Goal: Task Accomplishment & Management: Manage account settings

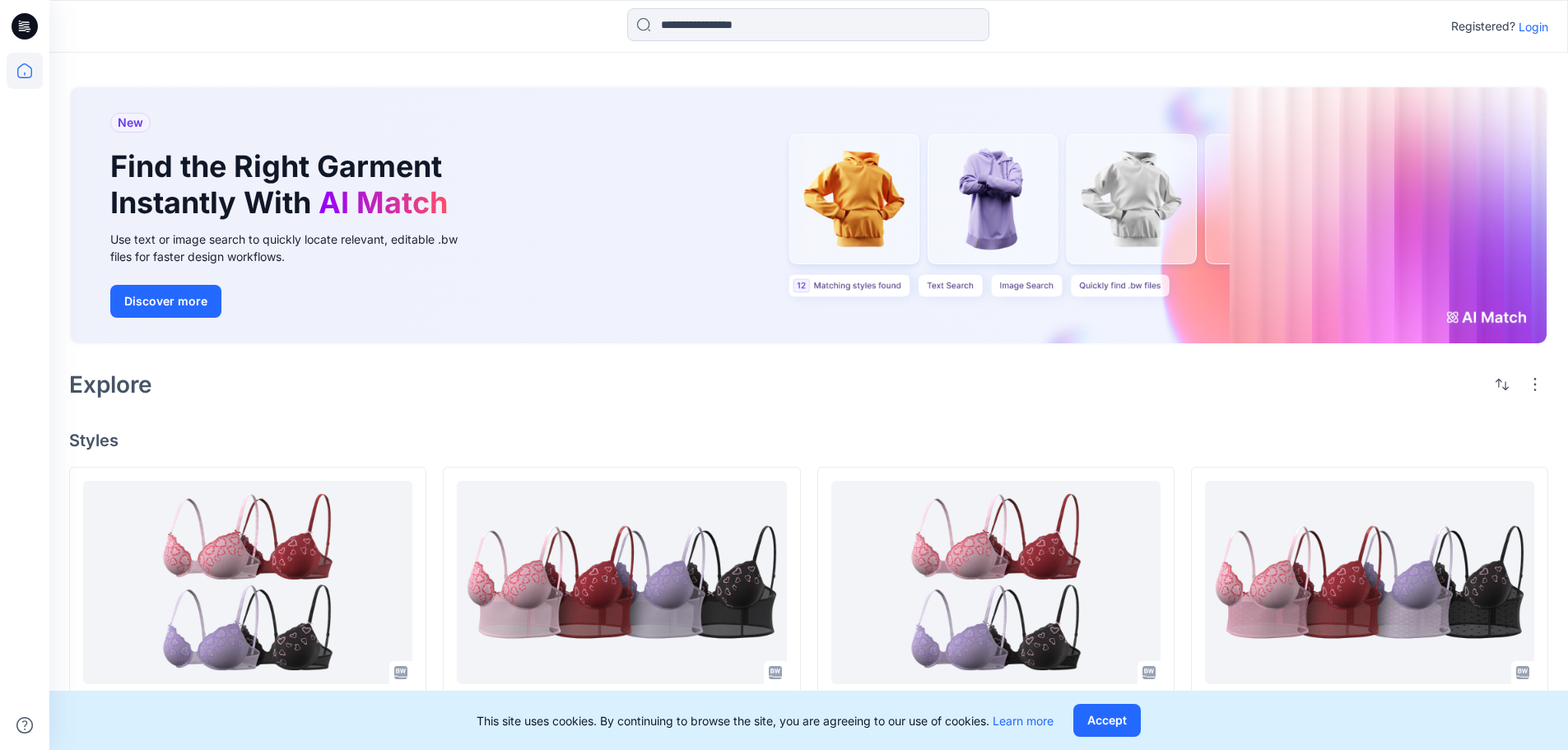
click at [1530, 28] on p "Login" at bounding box center [1533, 26] width 30 height 17
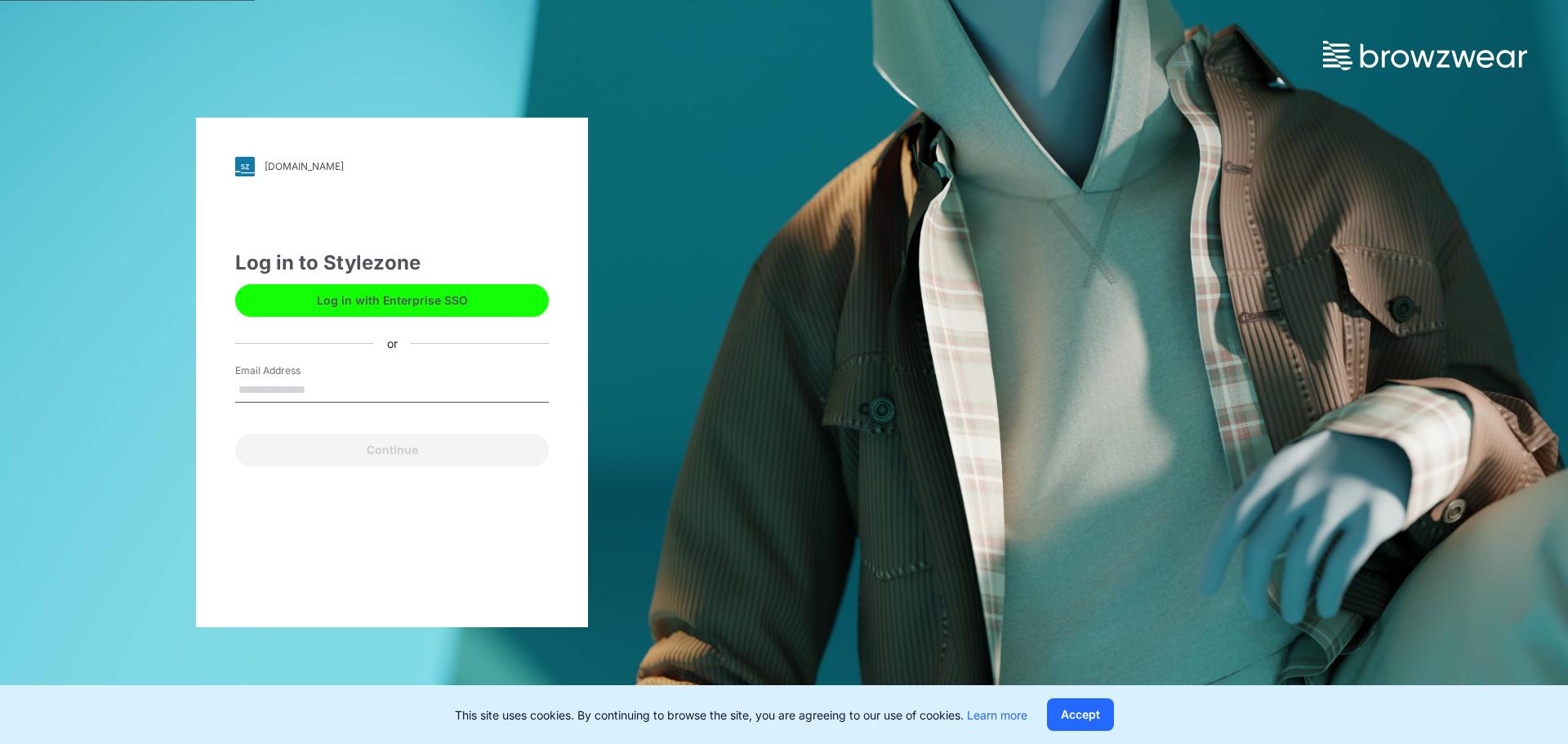
type input "**********"
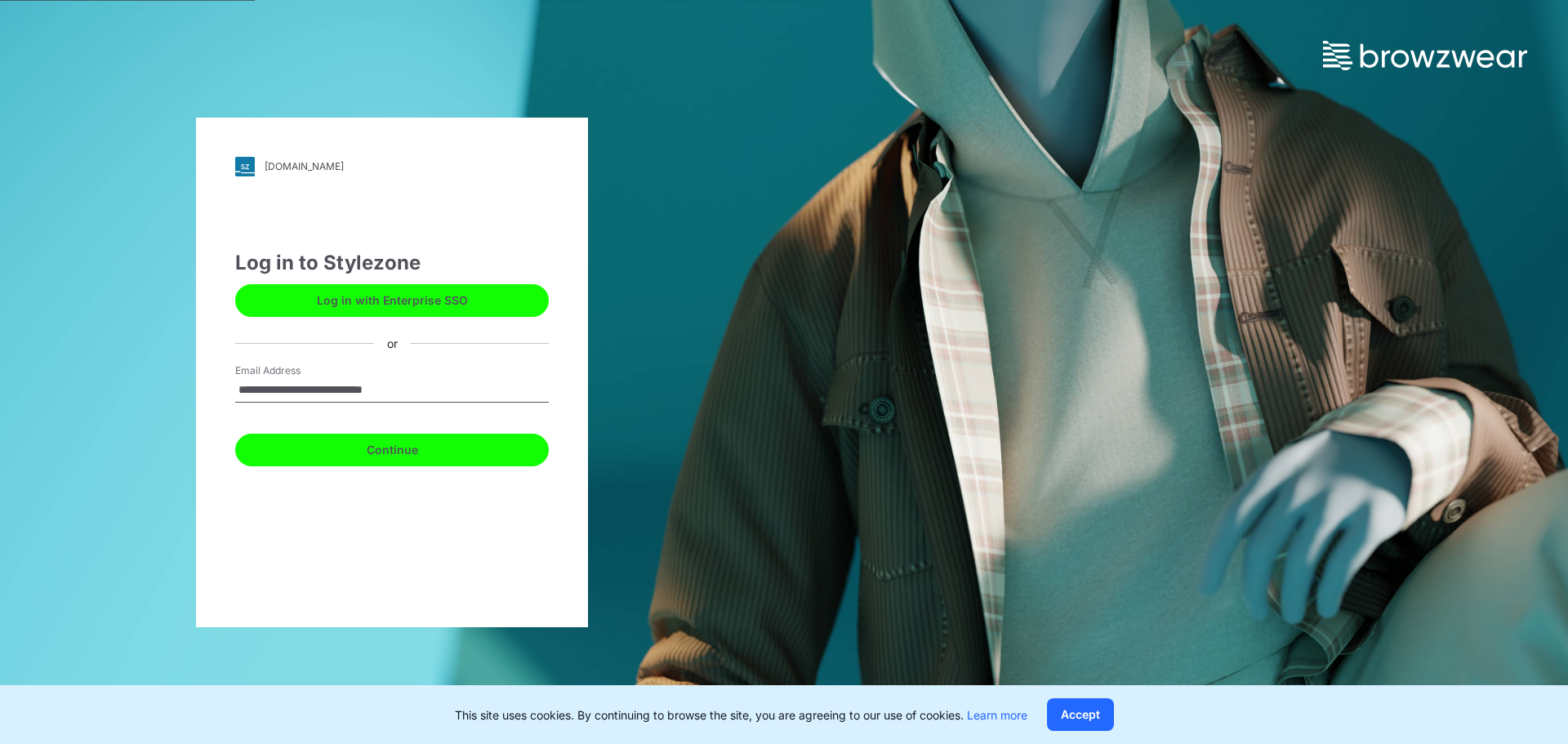
click at [413, 450] on button "Continue" at bounding box center [392, 450] width 314 height 33
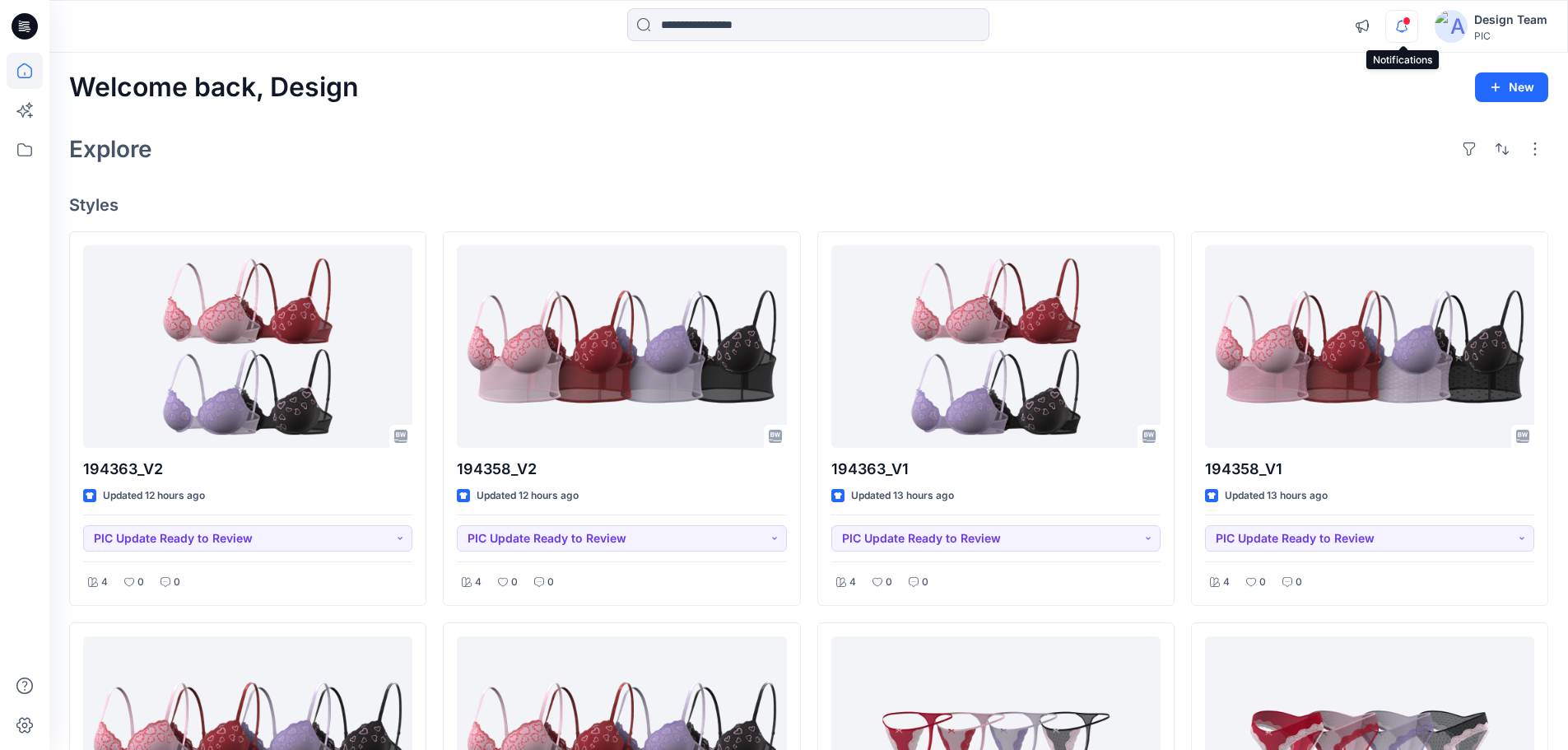
click at [1392, 29] on icon "button" at bounding box center [1401, 26] width 31 height 33
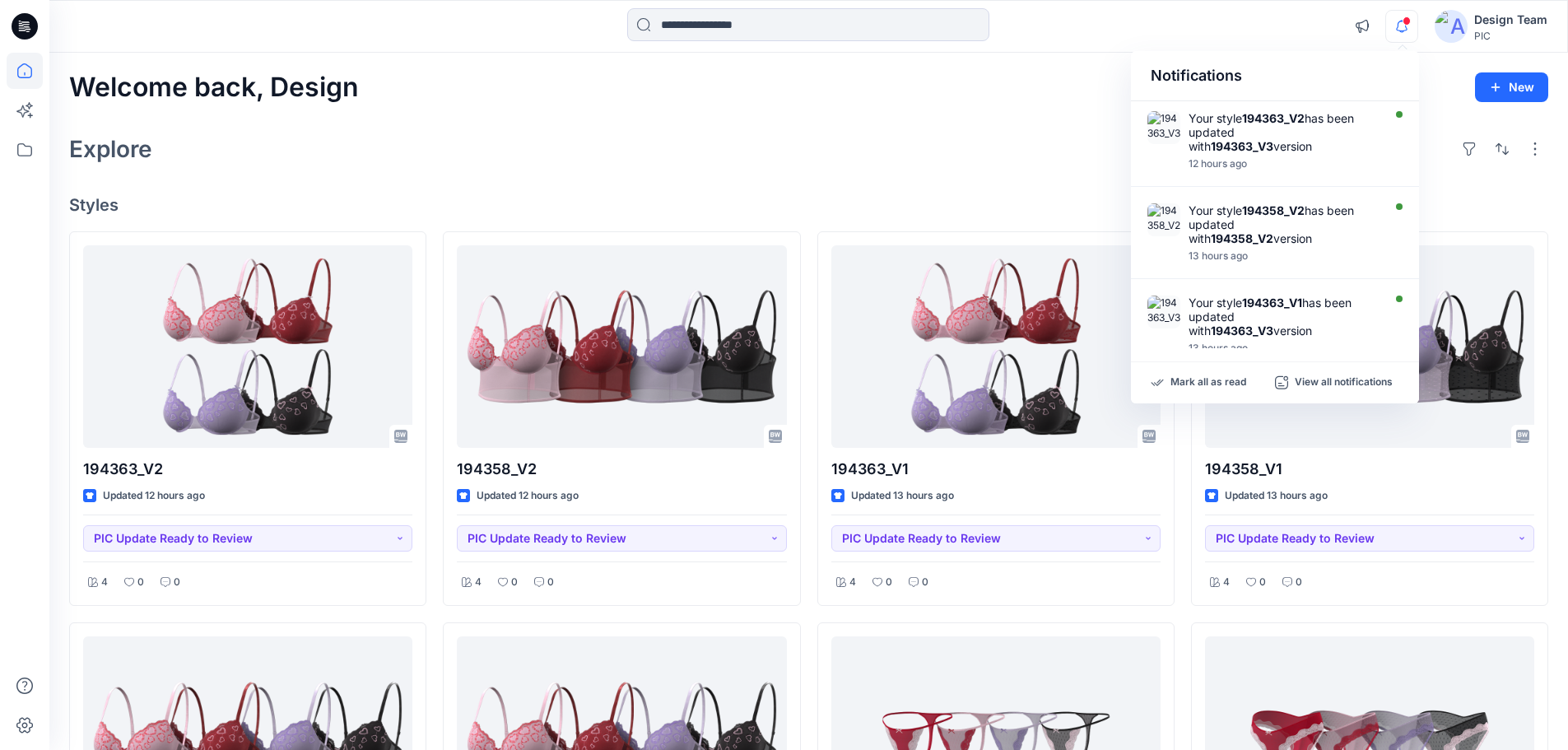
click at [1392, 29] on icon "button" at bounding box center [1401, 26] width 31 height 33
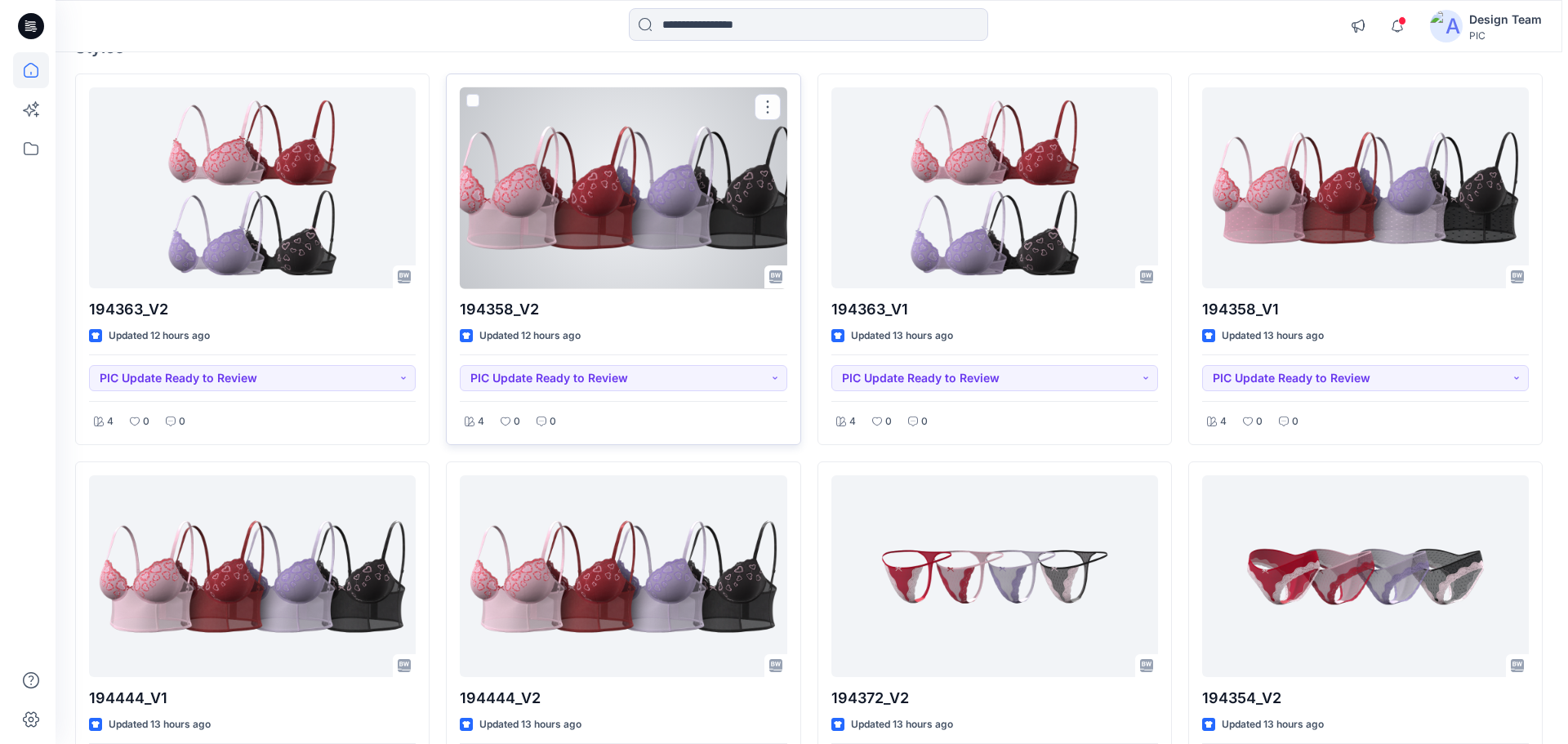
scroll to position [163, 0]
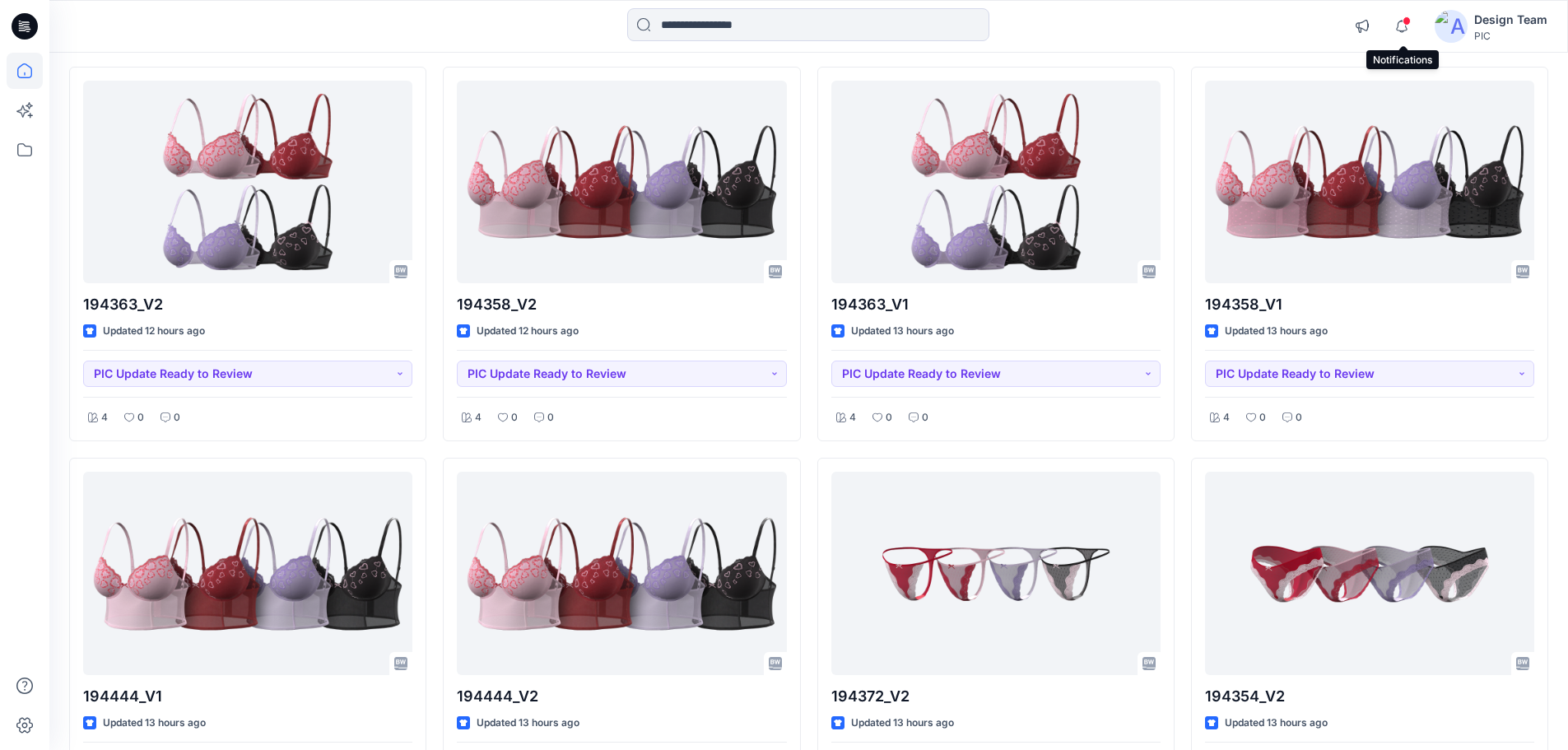
click at [1490, 25] on div "Design Team" at bounding box center [1511, 20] width 73 height 20
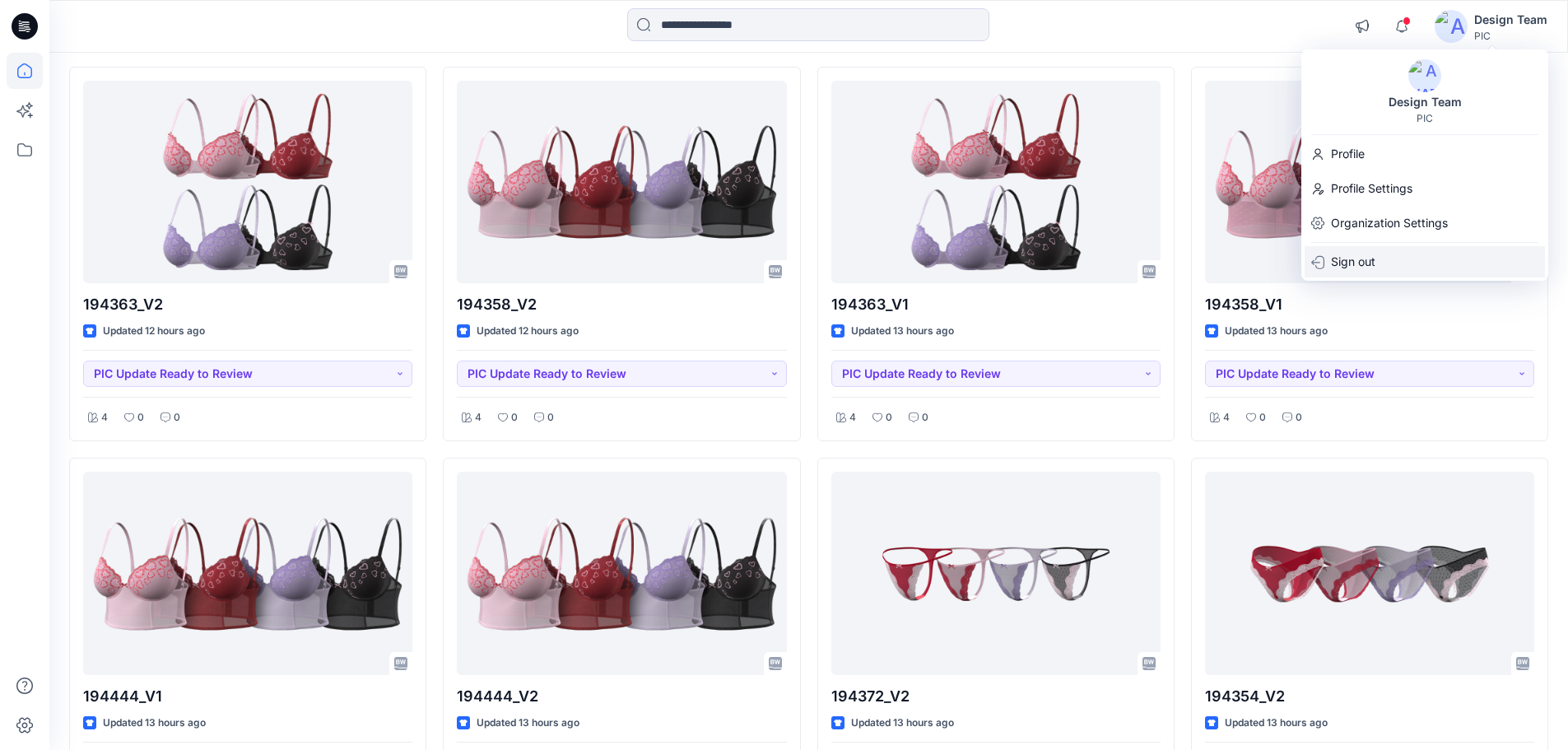
click at [1374, 252] on p "Sign out" at bounding box center [1353, 261] width 44 height 31
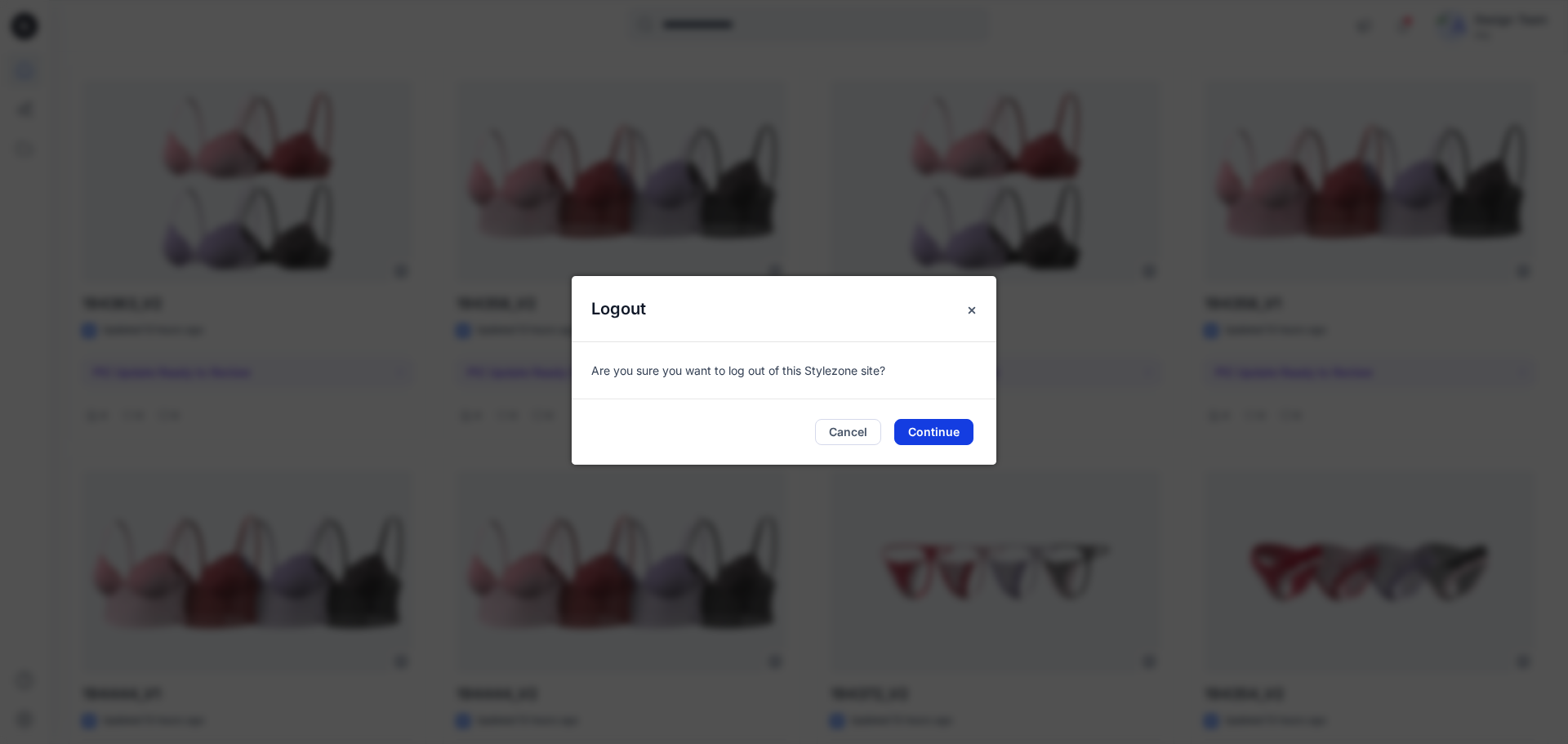
click at [942, 422] on button "Continue" at bounding box center [934, 432] width 79 height 26
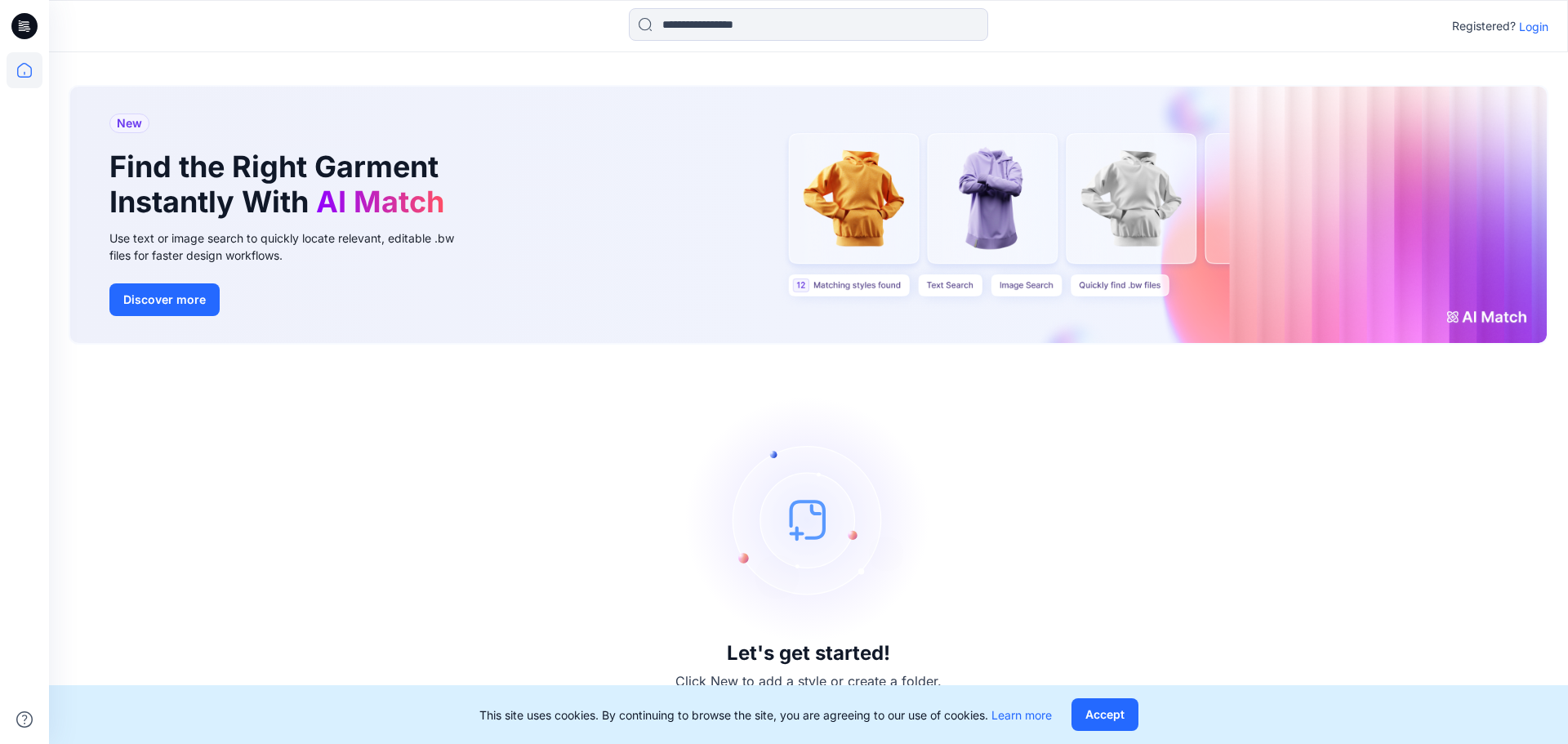
click at [1529, 24] on p "Login" at bounding box center [1535, 26] width 30 height 17
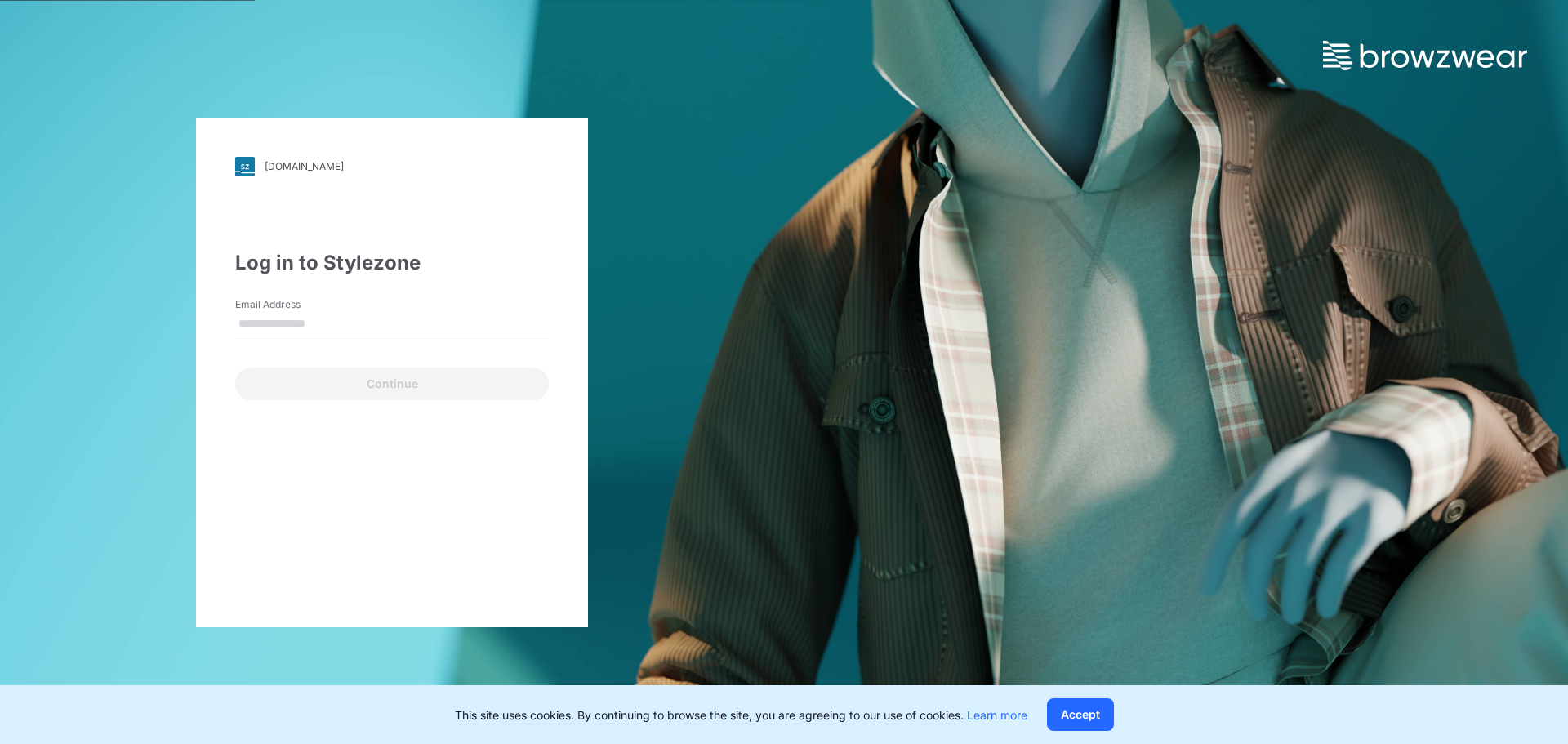
type input "**********"
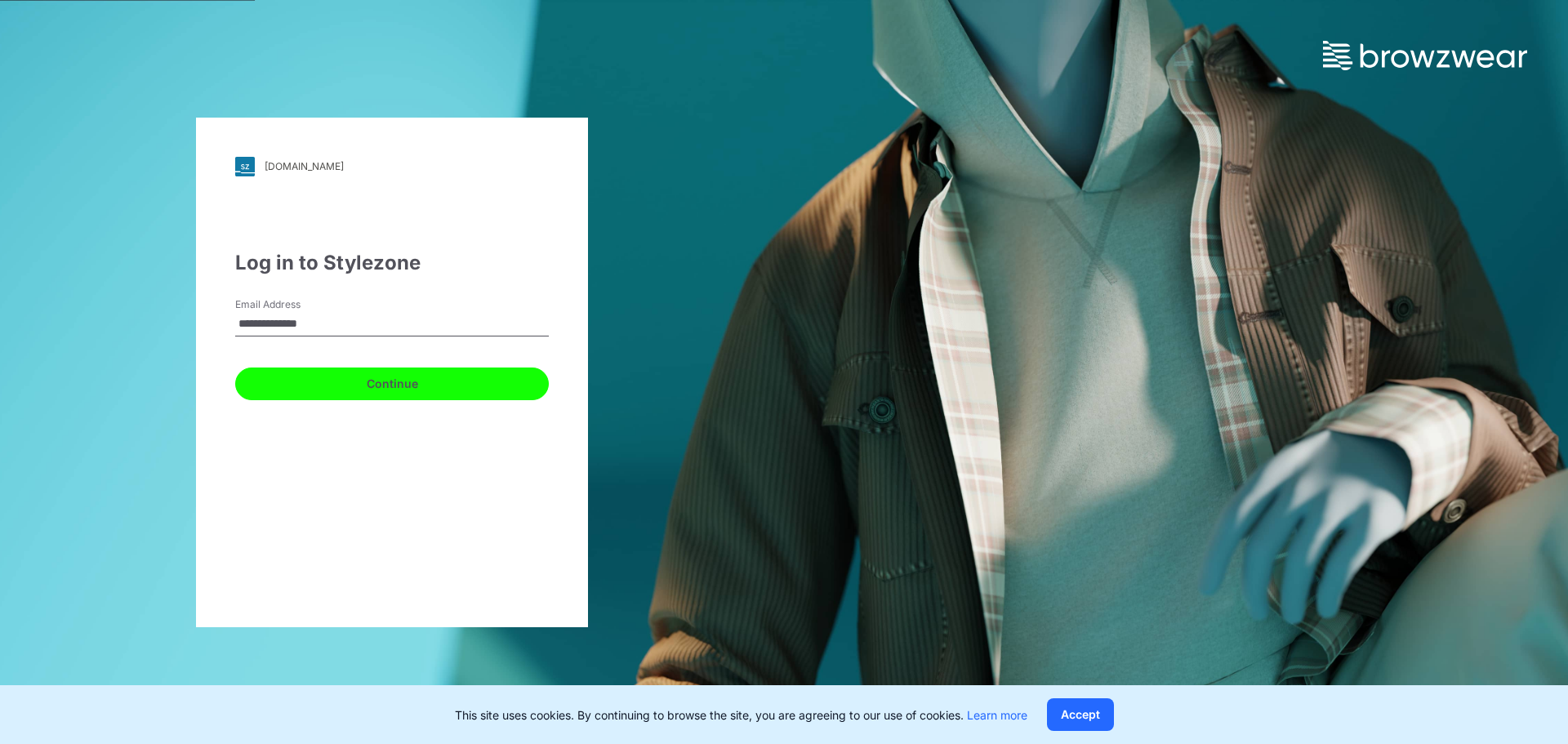
click at [436, 393] on button "Continue" at bounding box center [392, 384] width 314 height 33
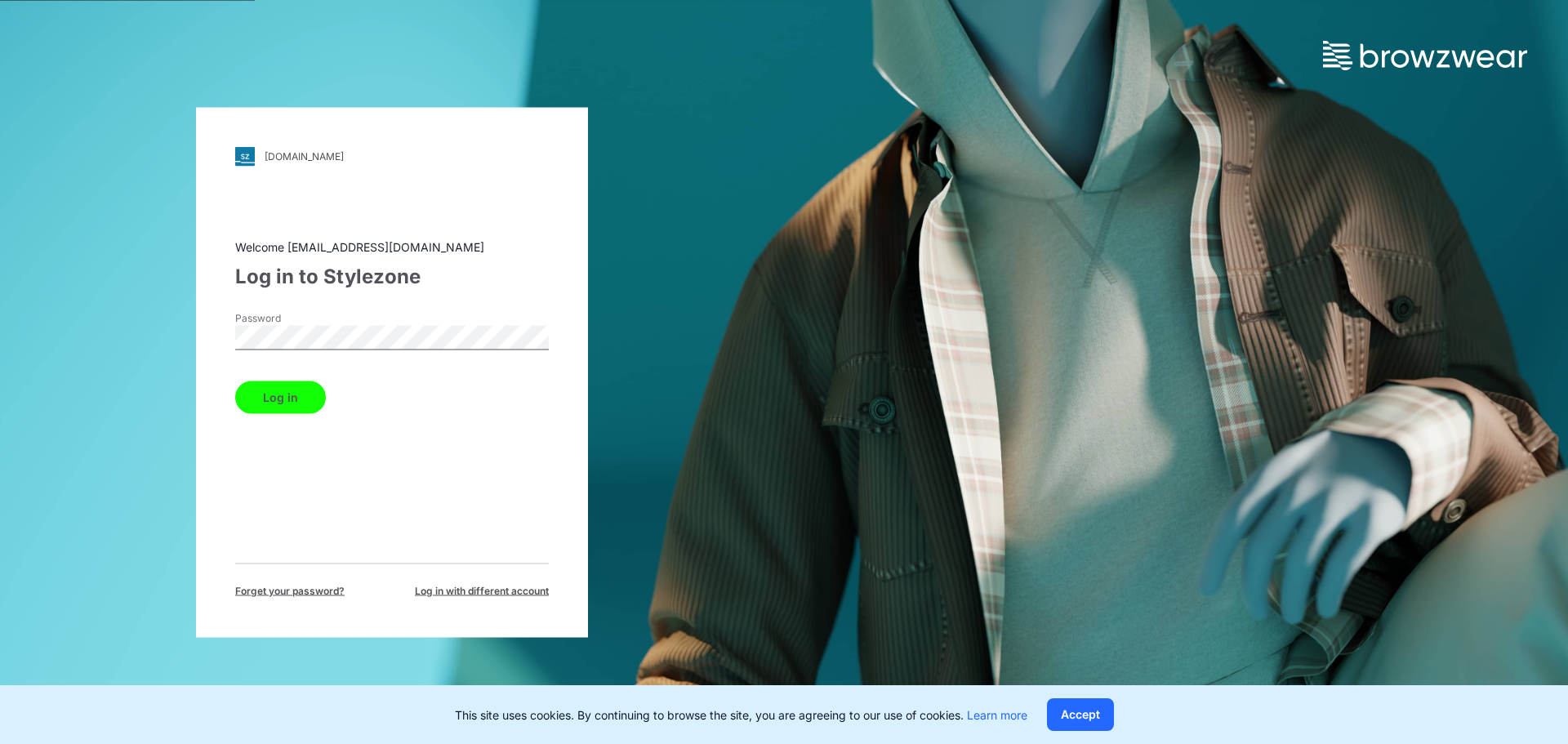
click at [316, 385] on button "Log in" at bounding box center [281, 397] width 91 height 33
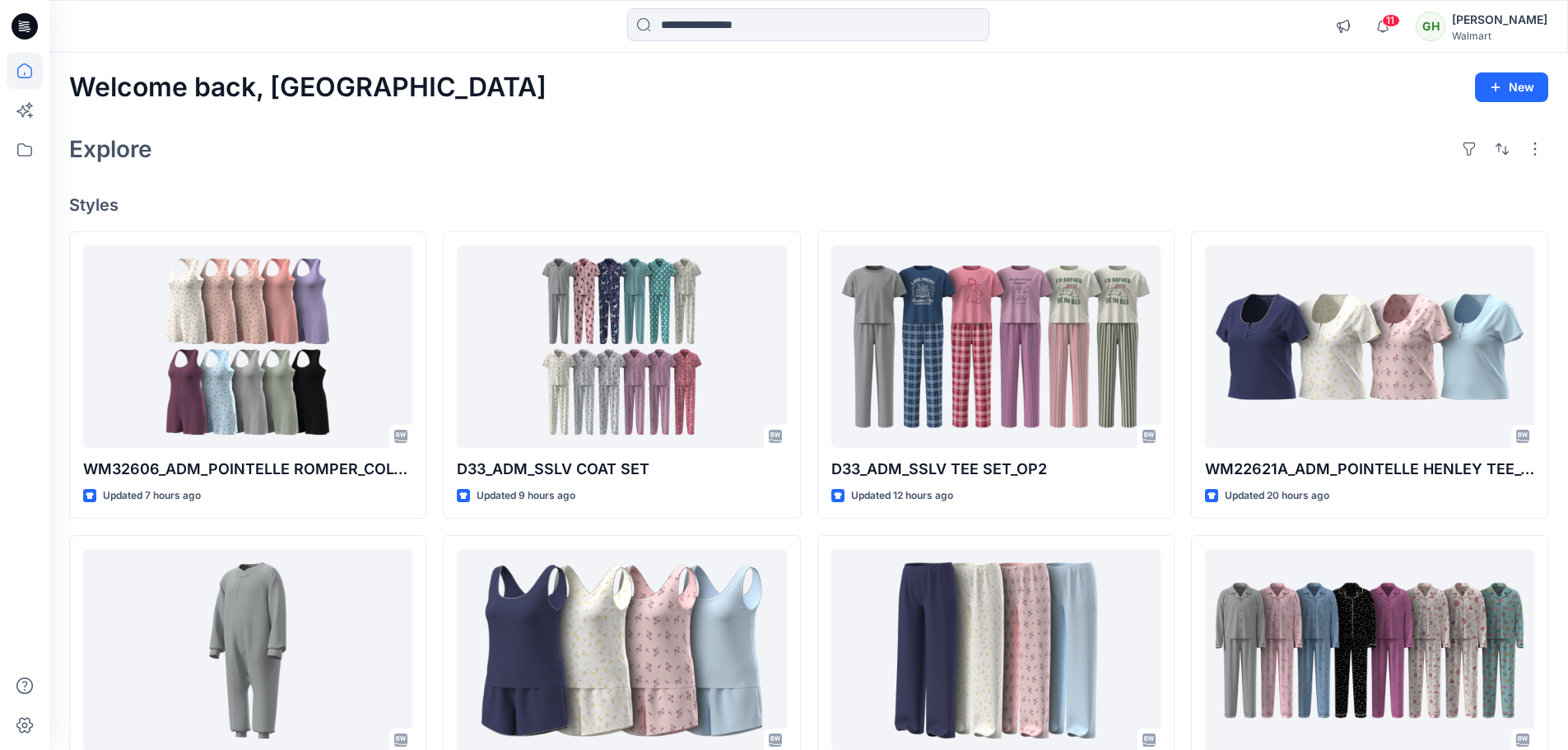
click at [1415, 28] on div "GH" at bounding box center [1430, 26] width 30 height 30
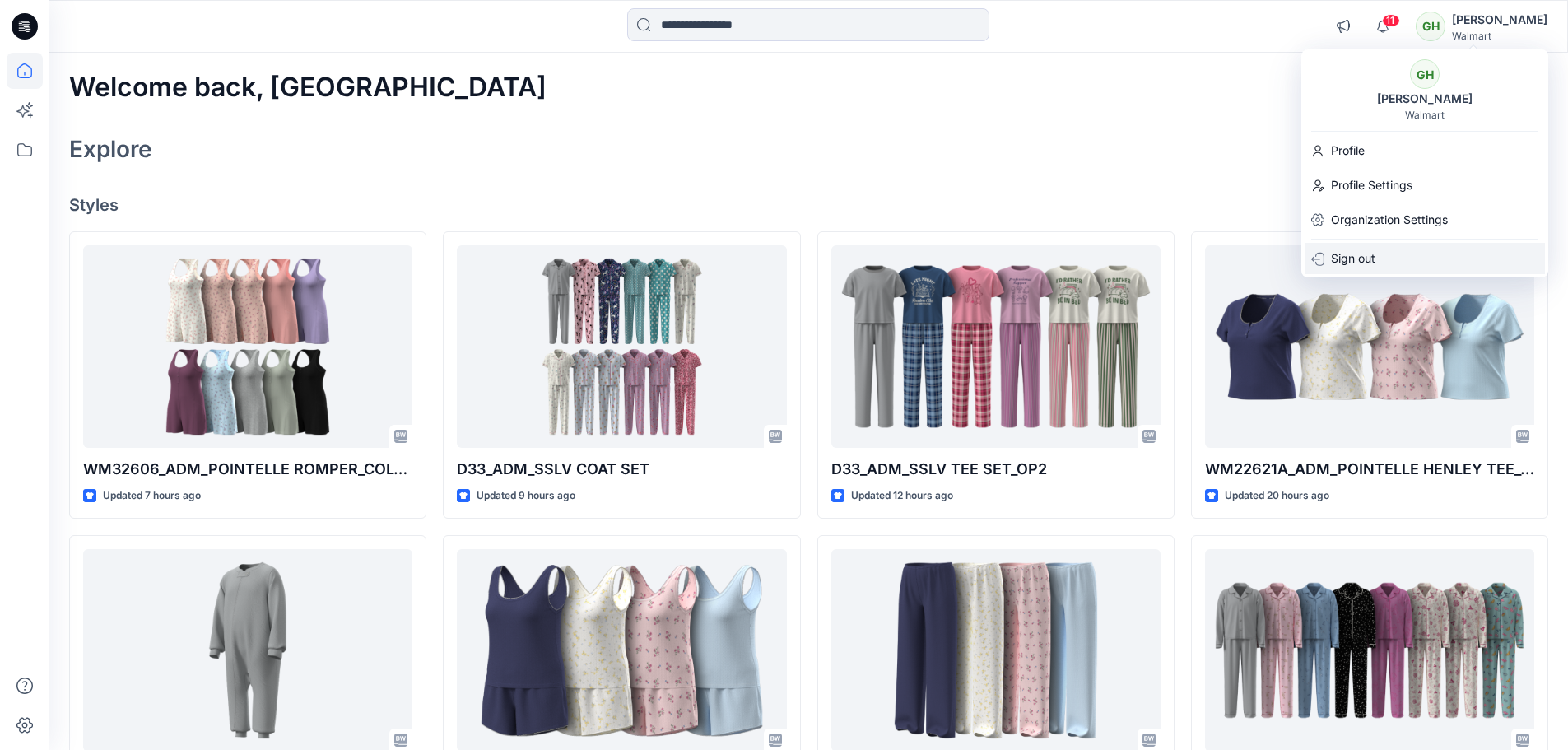
click at [1341, 259] on p "Sign out" at bounding box center [1353, 257] width 44 height 31
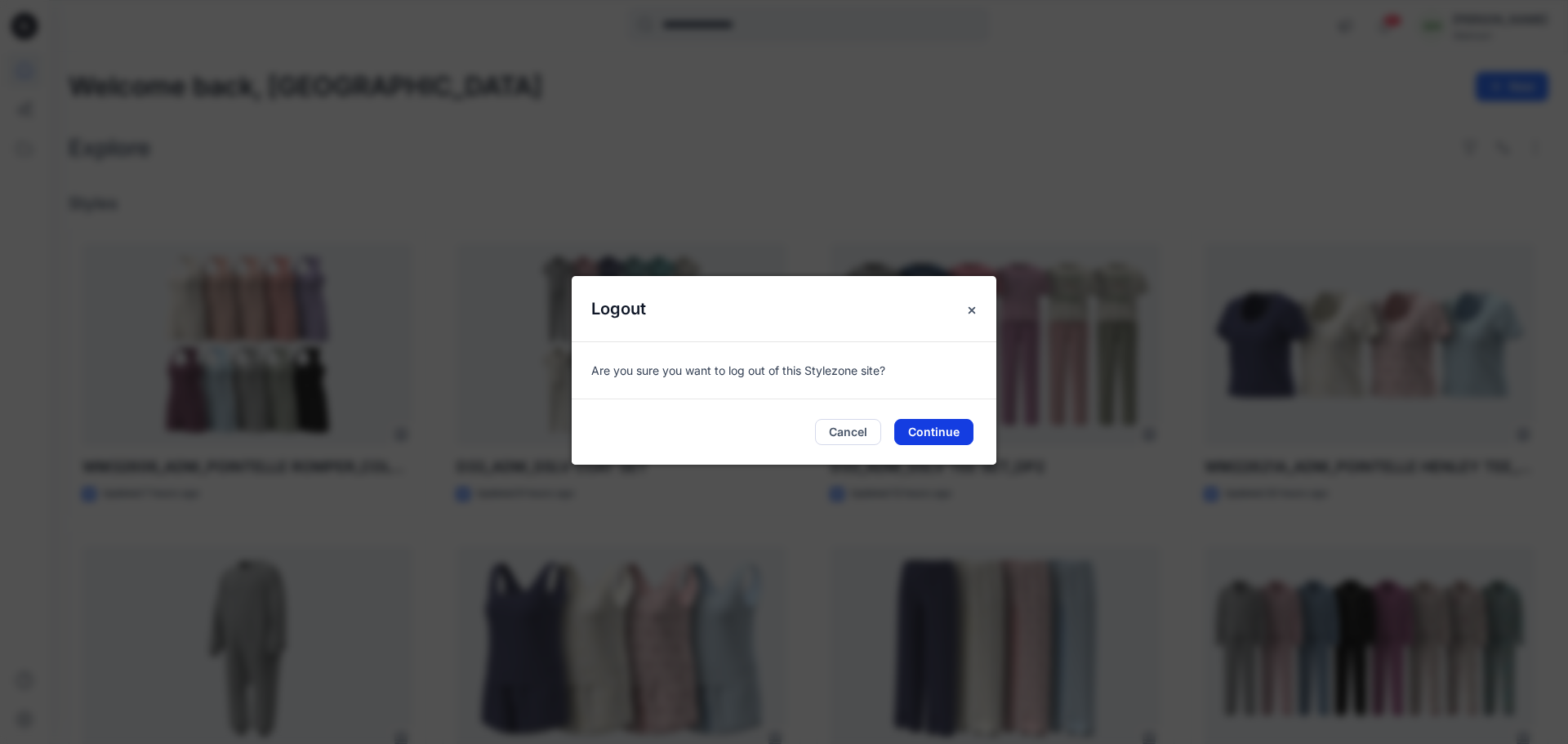
click at [917, 430] on button "Continue" at bounding box center [934, 432] width 79 height 26
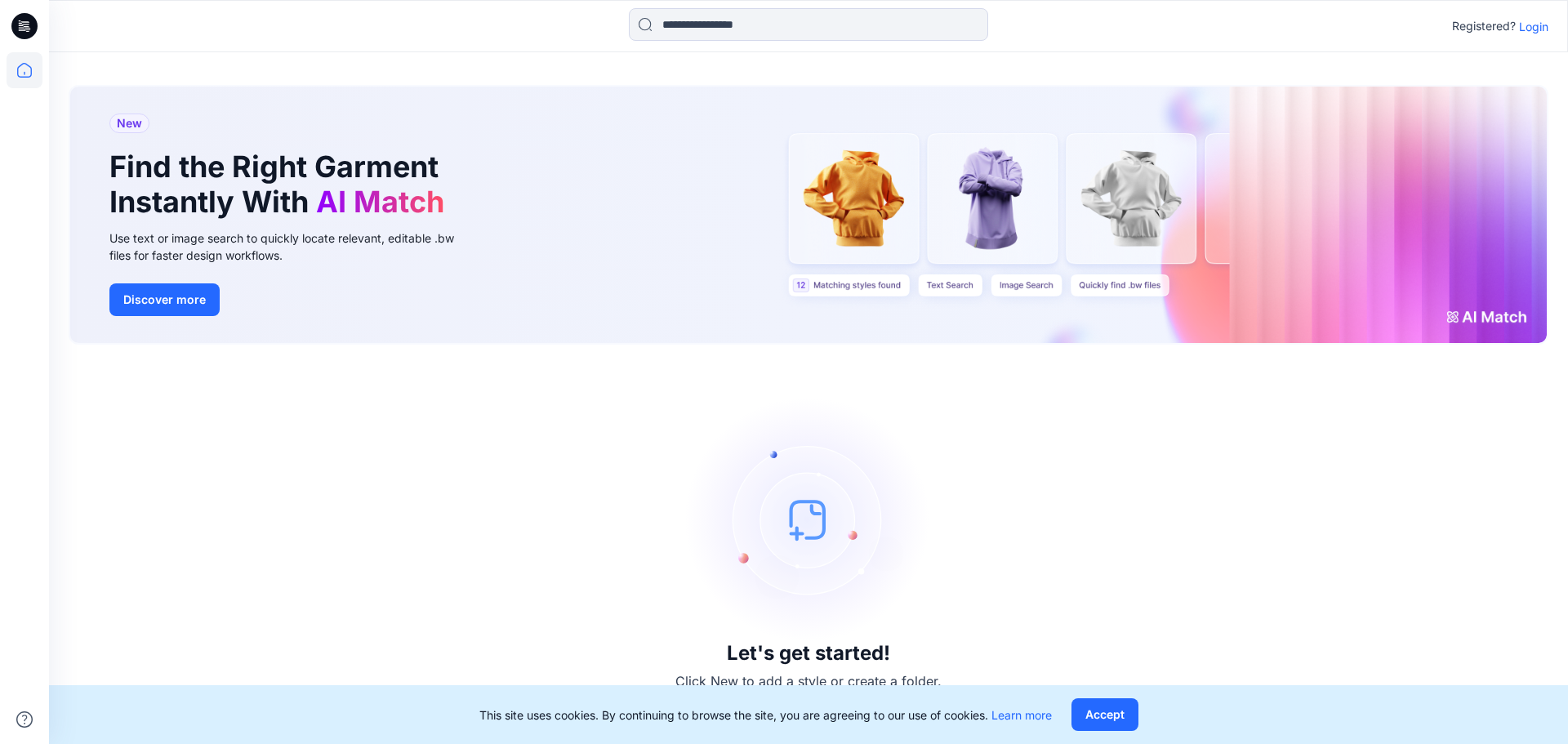
click at [1527, 30] on p "Login" at bounding box center [1535, 26] width 30 height 17
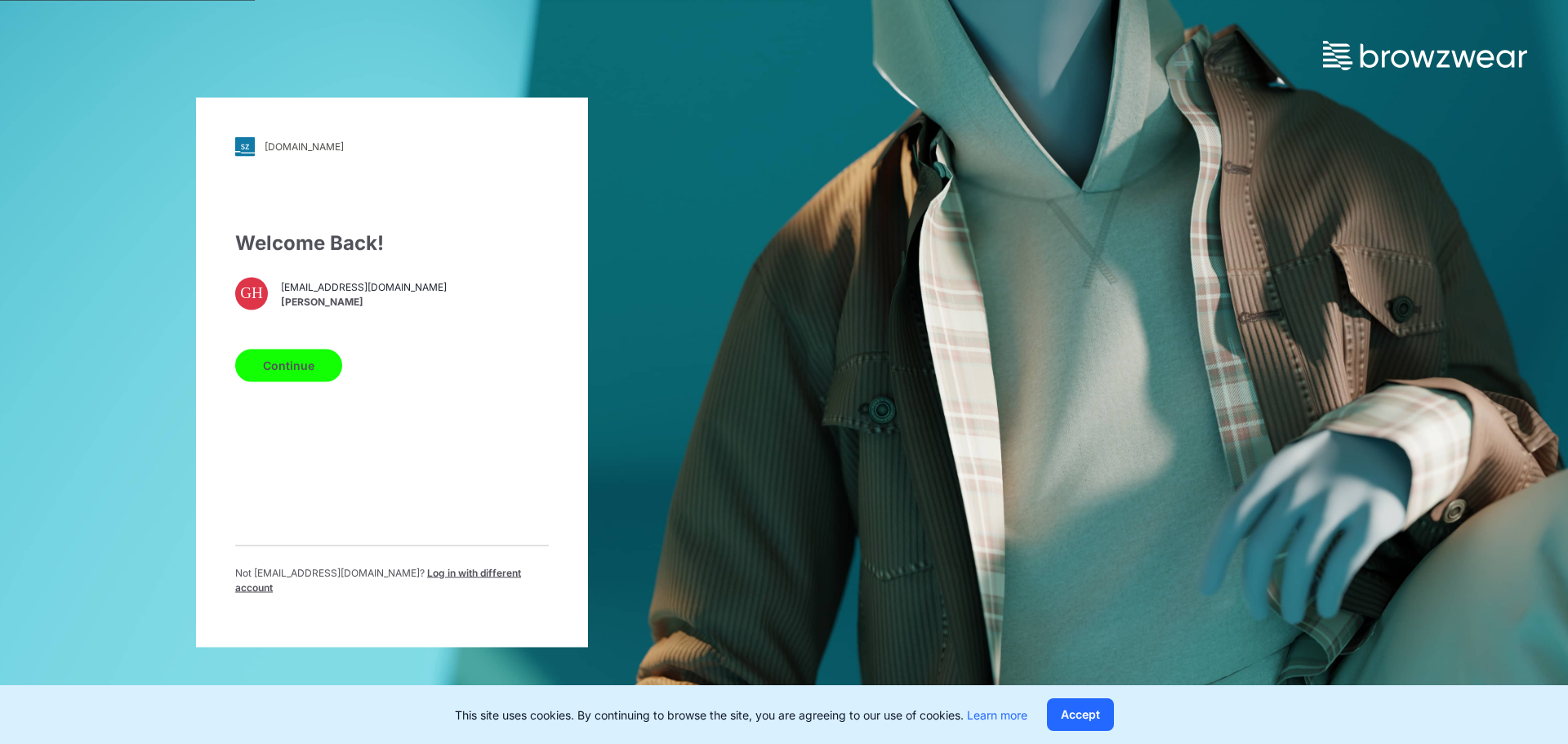
click at [402, 576] on span "Log in with different account" at bounding box center [378, 579] width 286 height 27
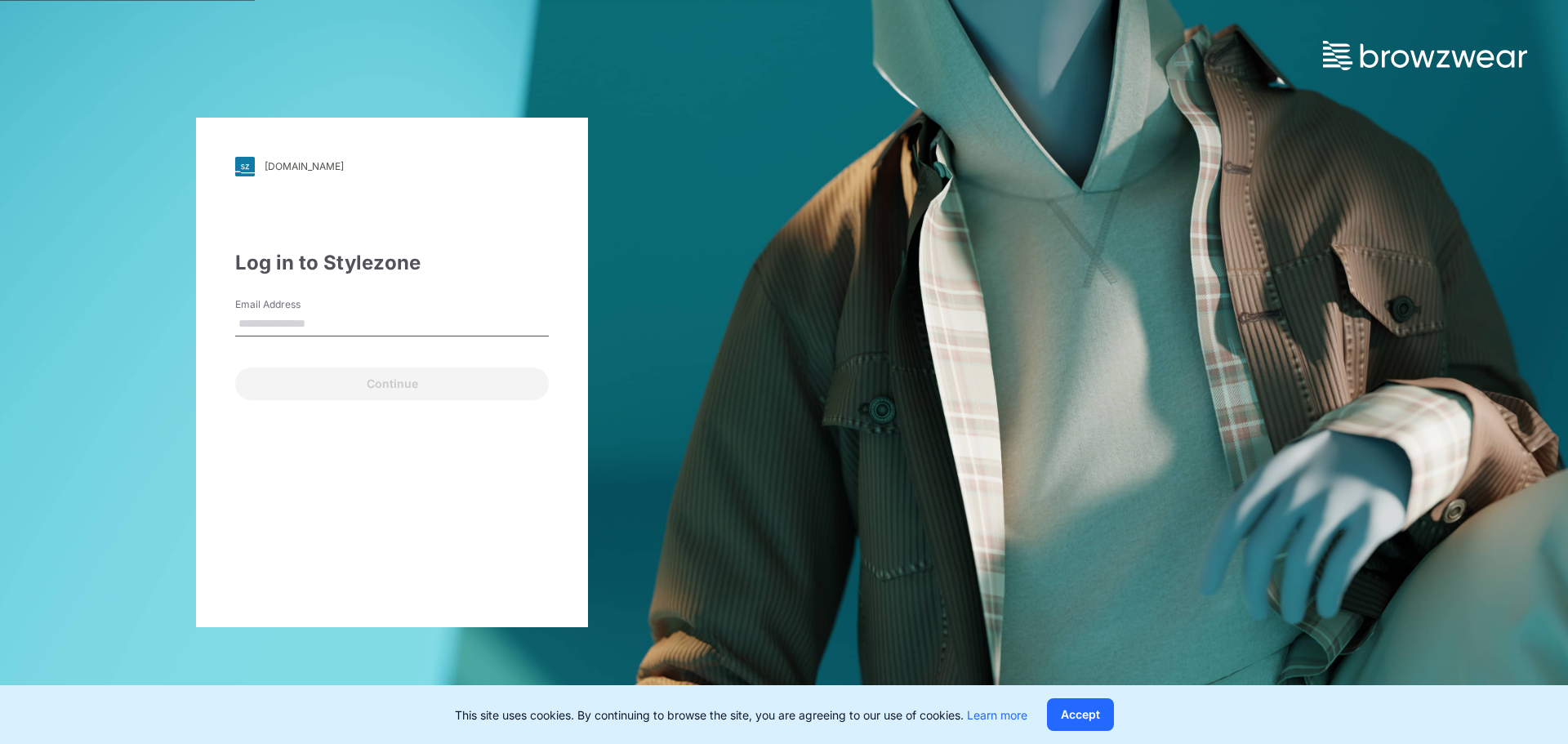
type input "**********"
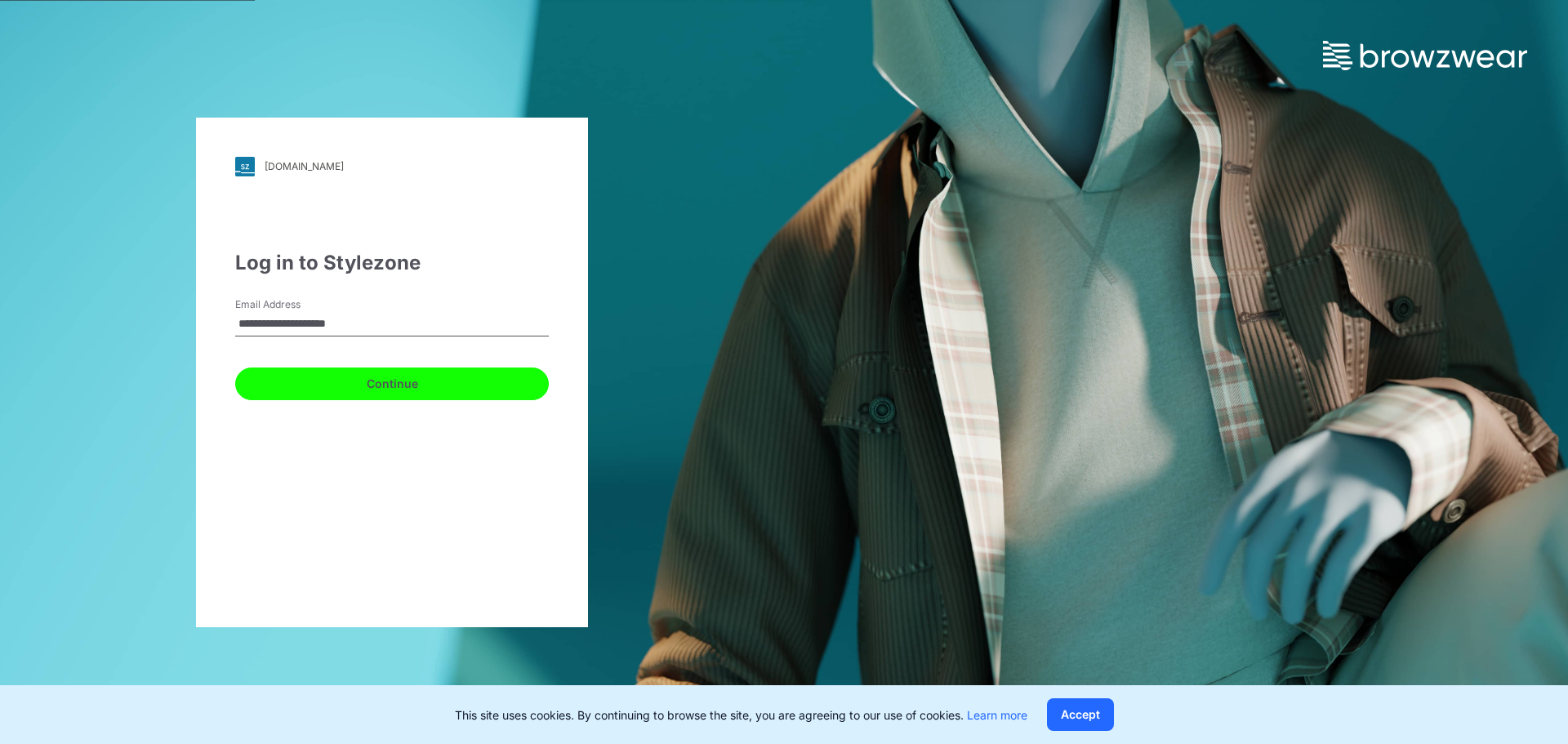
click at [459, 388] on button "Continue" at bounding box center [392, 384] width 314 height 33
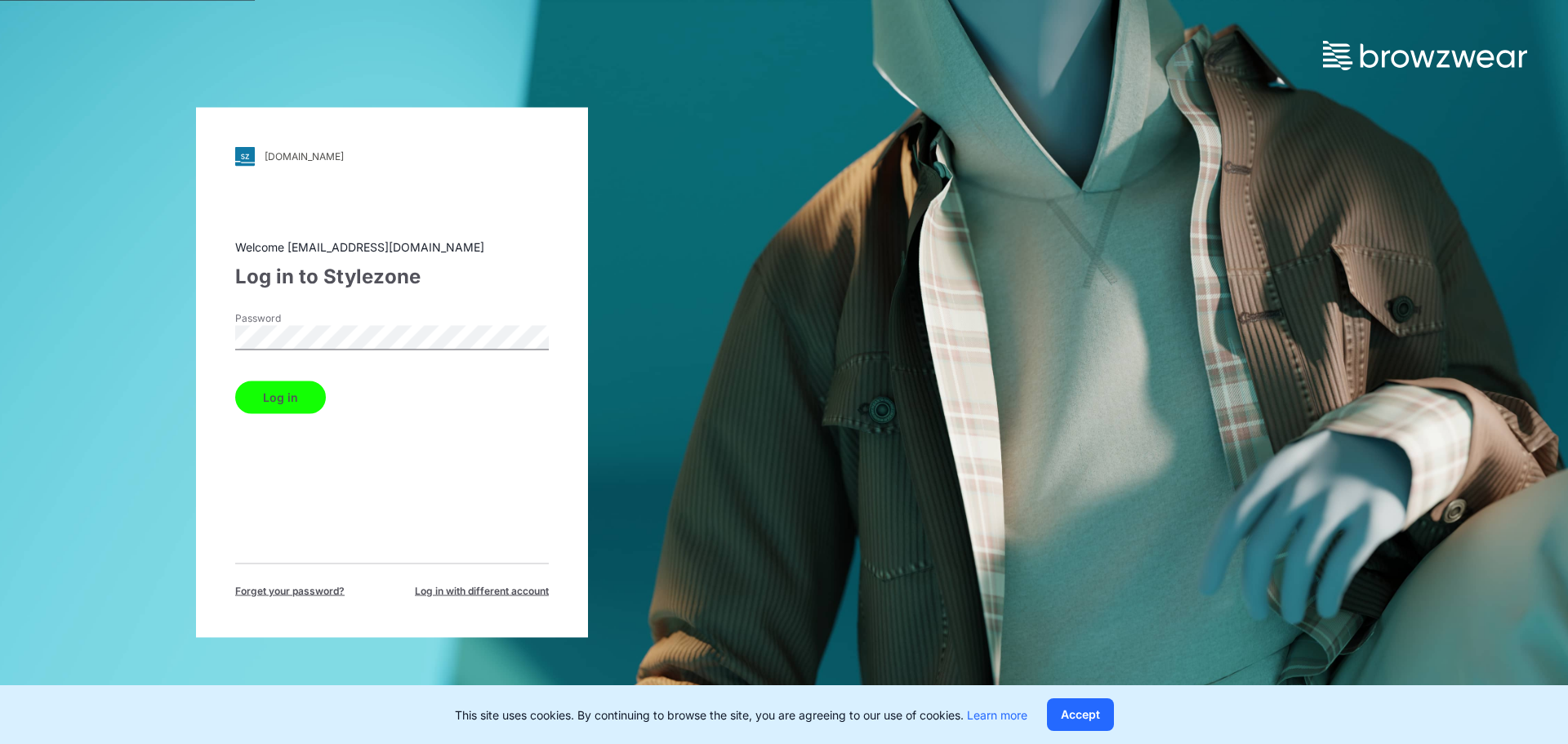
click at [305, 405] on button "Log in" at bounding box center [281, 397] width 91 height 33
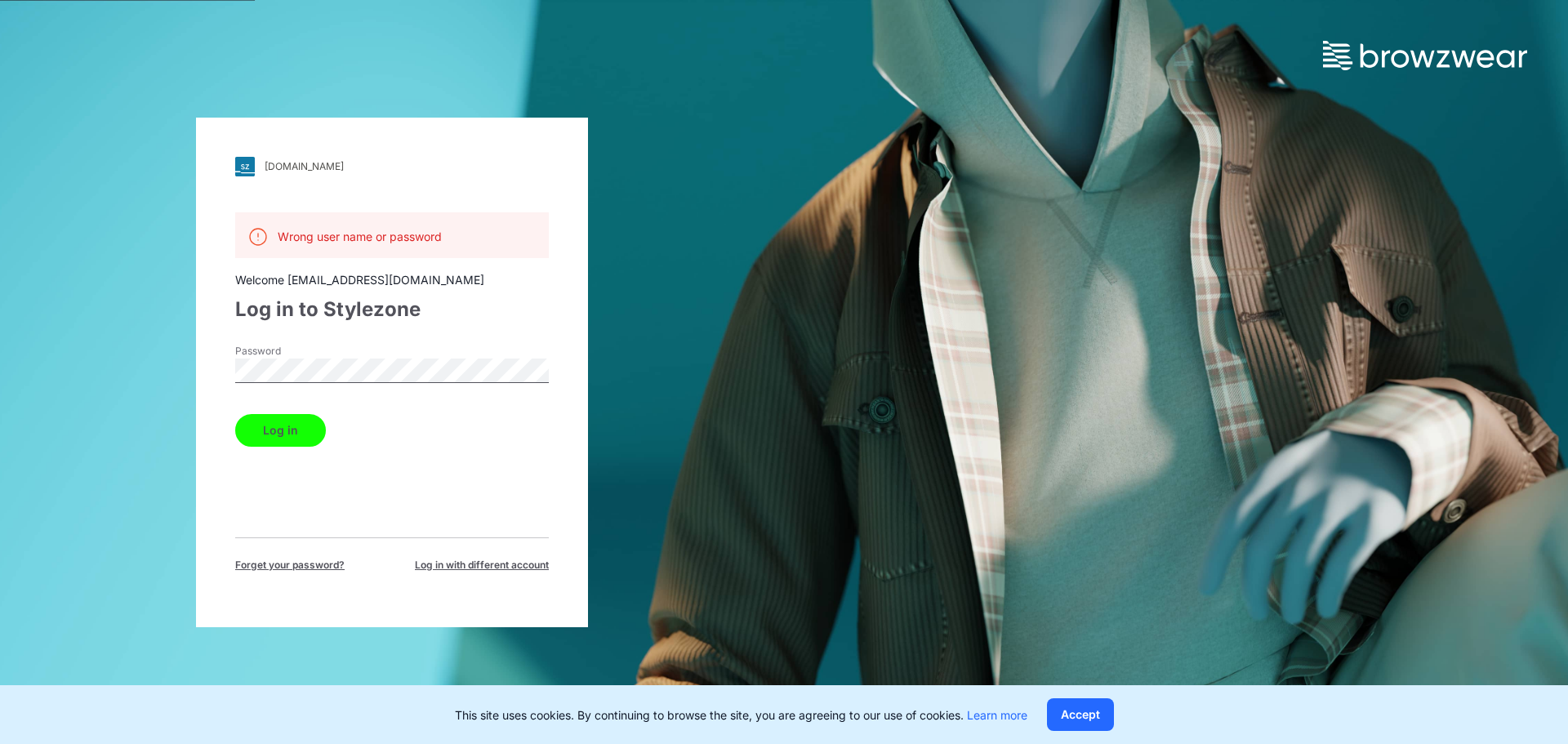
click at [308, 430] on button "Log in" at bounding box center [281, 430] width 91 height 33
click at [364, 419] on div "Log in" at bounding box center [392, 427] width 314 height 39
click at [444, 558] on span "Log in with different account" at bounding box center [482, 566] width 134 height 15
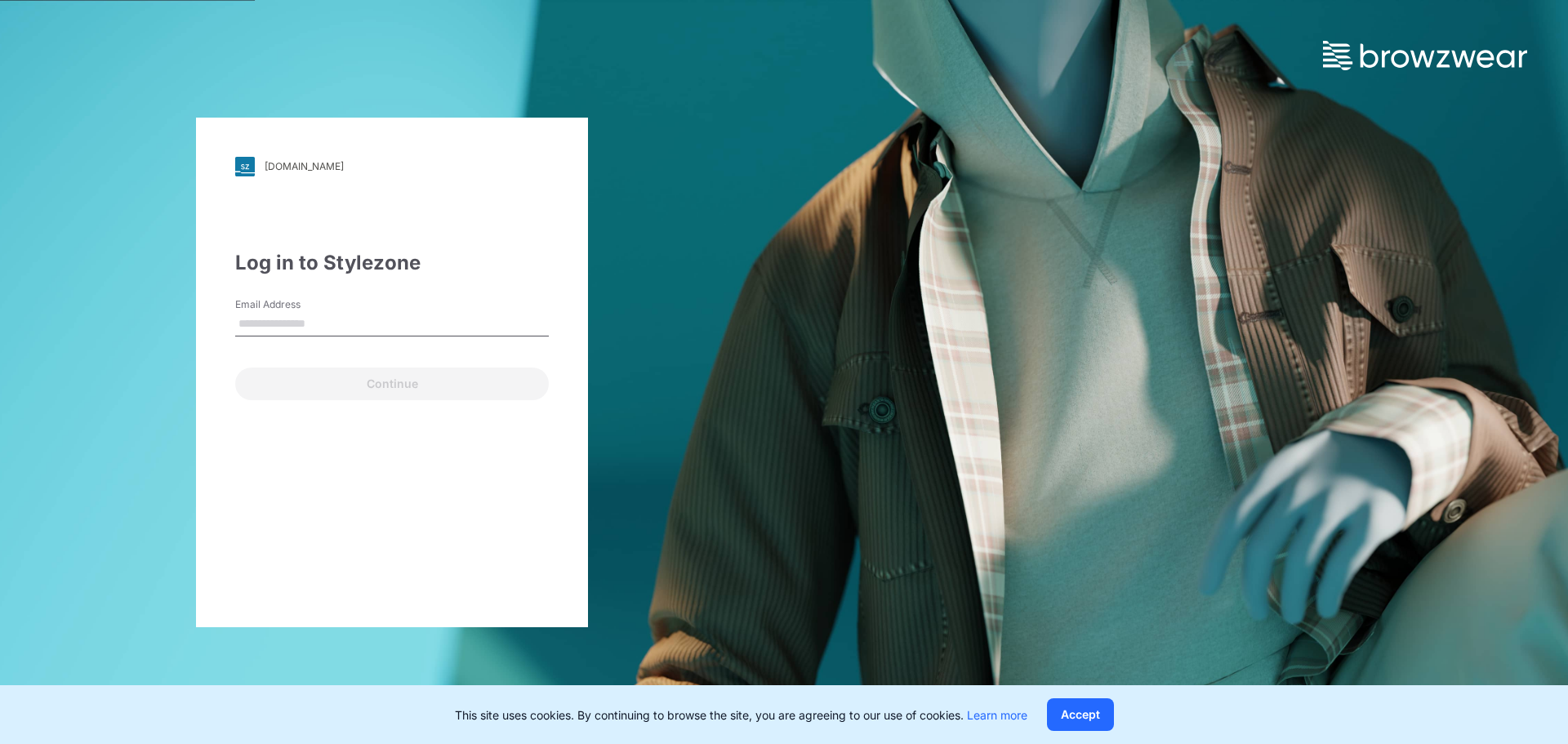
click at [400, 316] on input "Email Address" at bounding box center [392, 324] width 314 height 24
type input "**********"
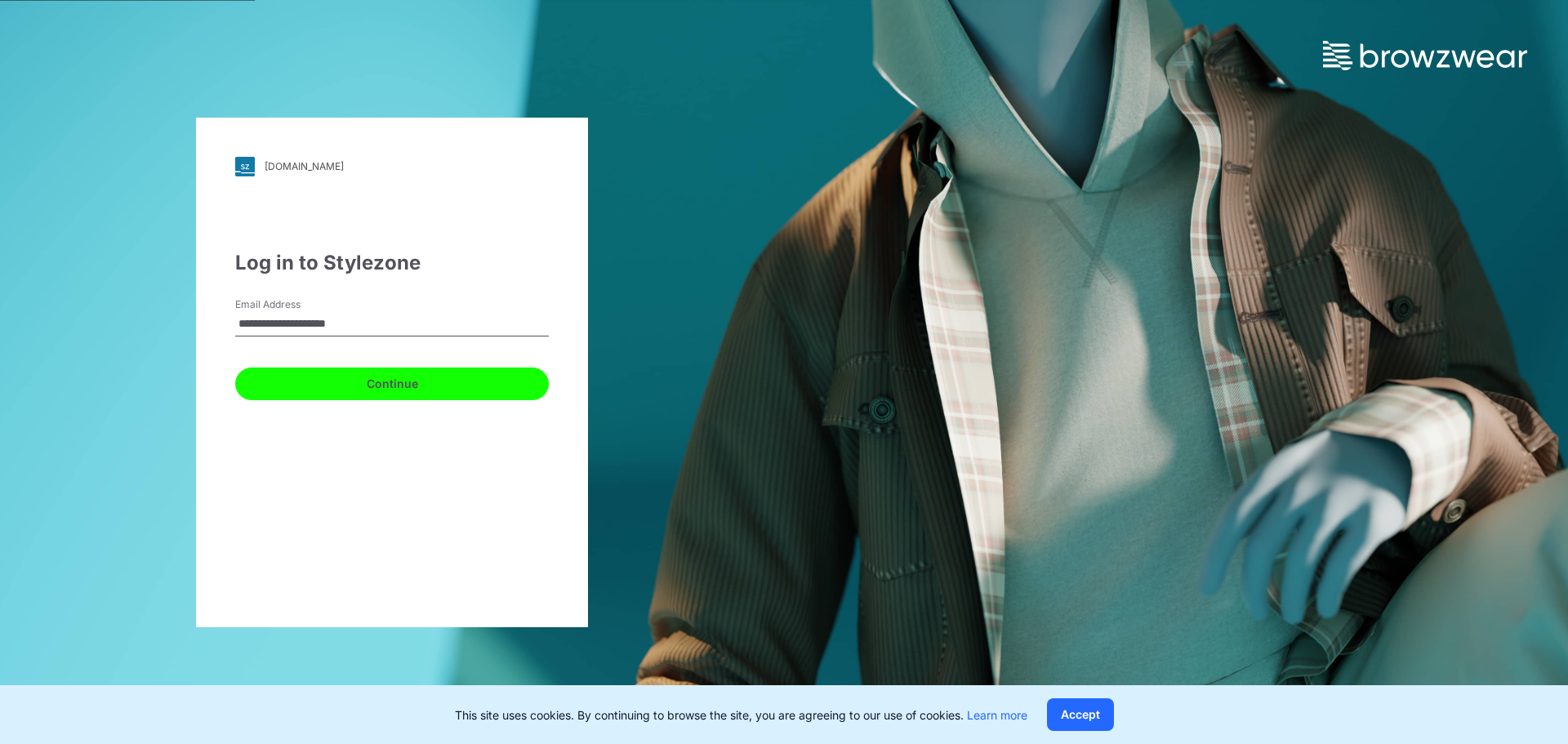
click at [366, 396] on button "Continue" at bounding box center [392, 384] width 314 height 33
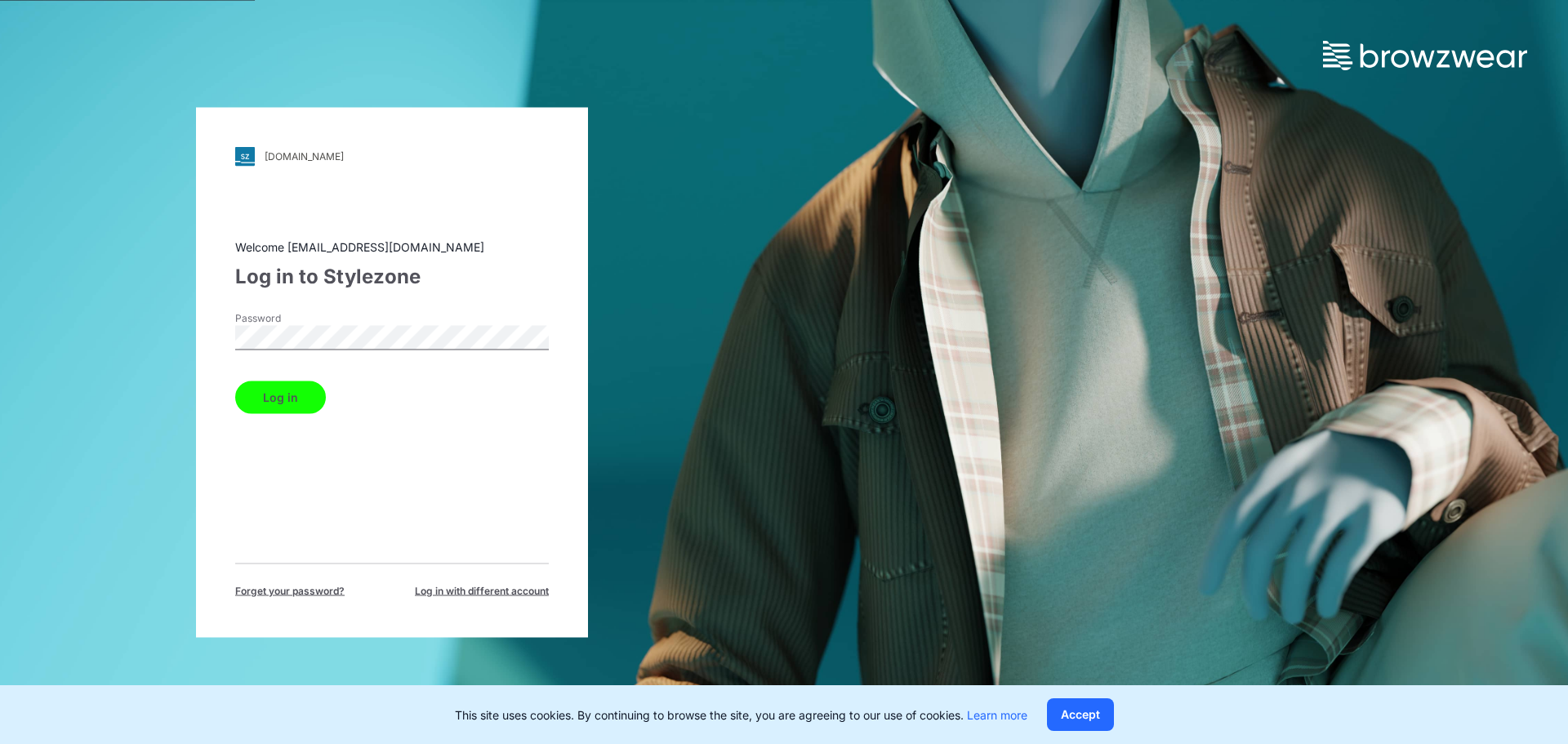
click at [297, 385] on button "Log in" at bounding box center [281, 397] width 91 height 33
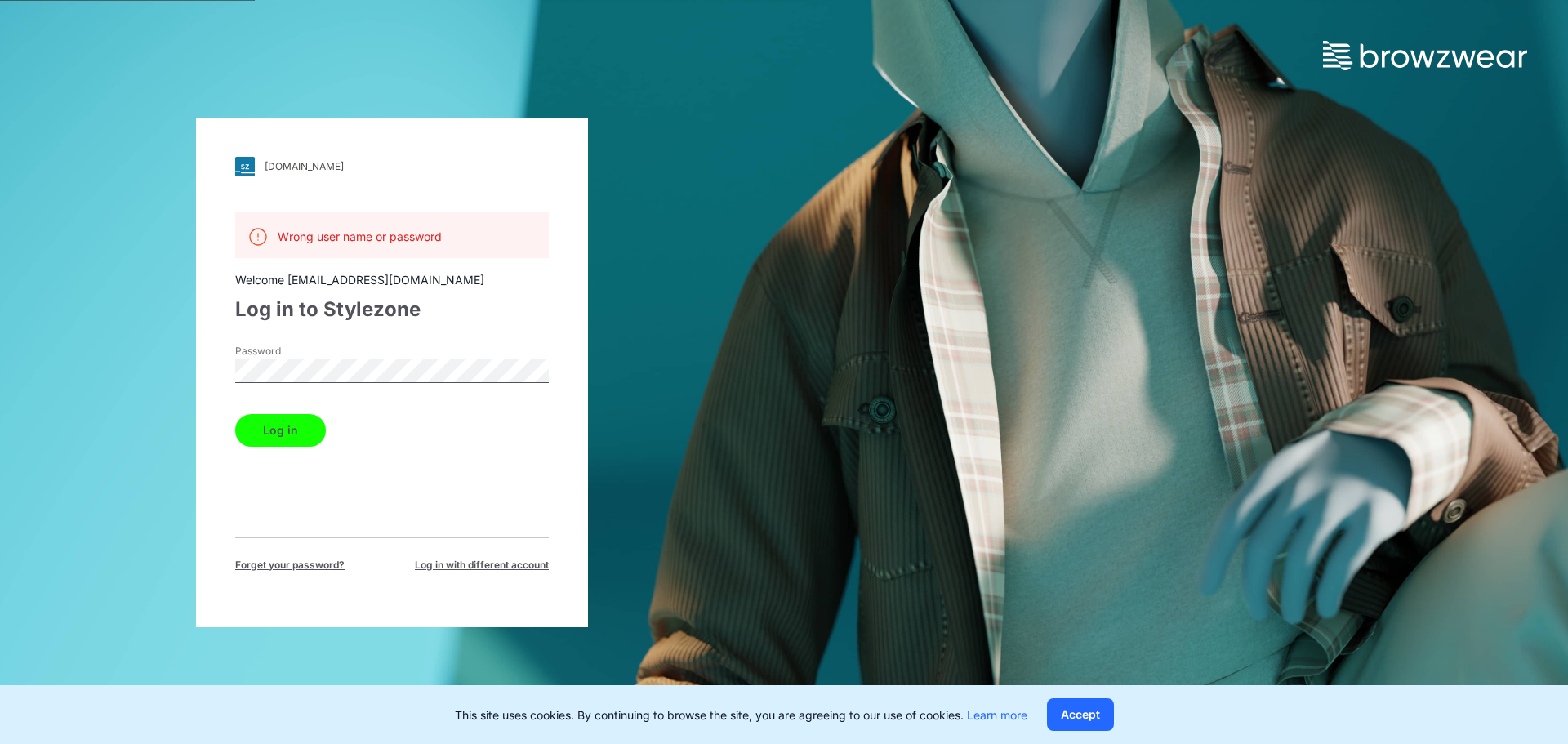
click at [300, 444] on button "Log in" at bounding box center [281, 430] width 91 height 33
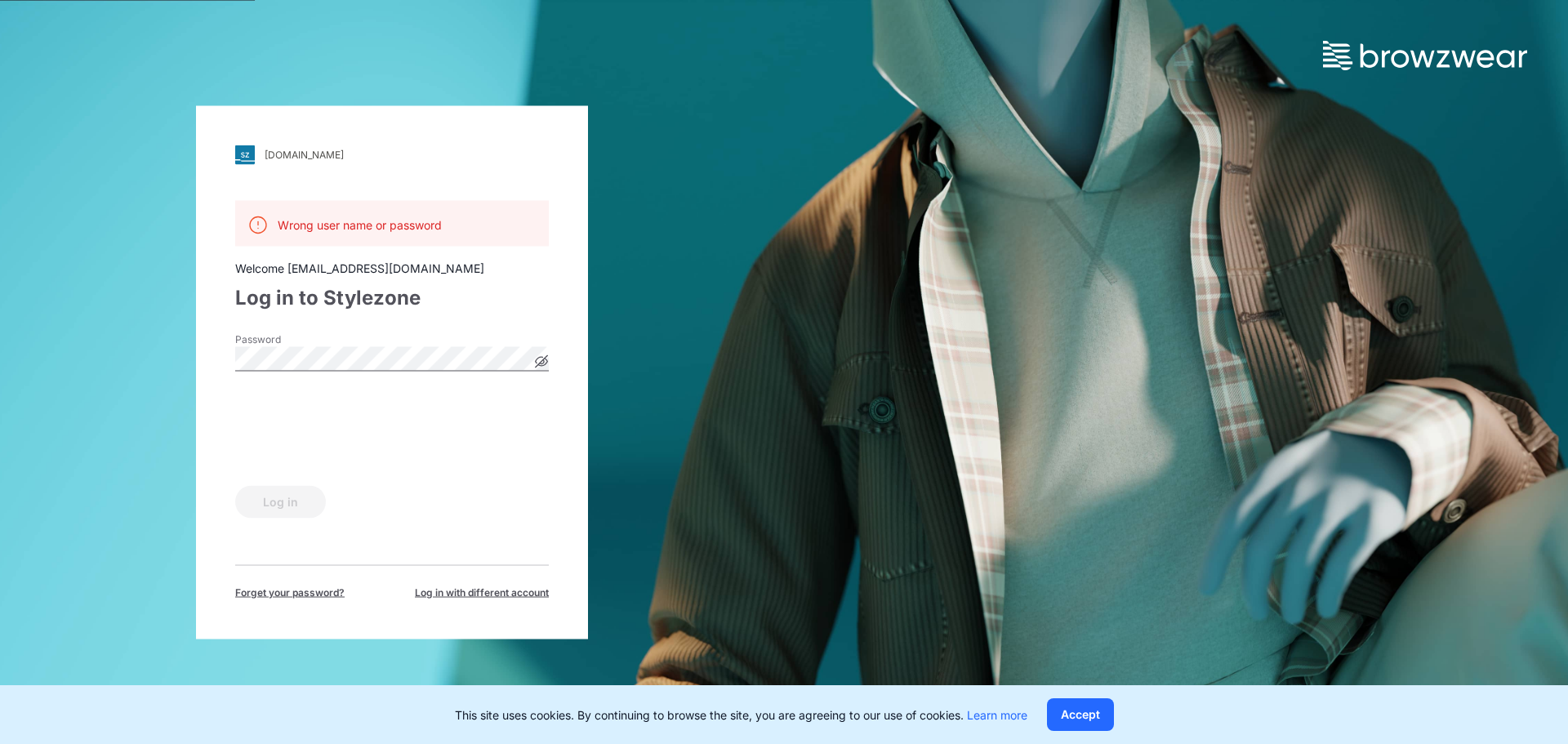
click at [617, 261] on div "walmart.stylezone.com Loading... Wrong user name or password Welcome cmcgraw@in…" at bounding box center [392, 372] width 784 height 744
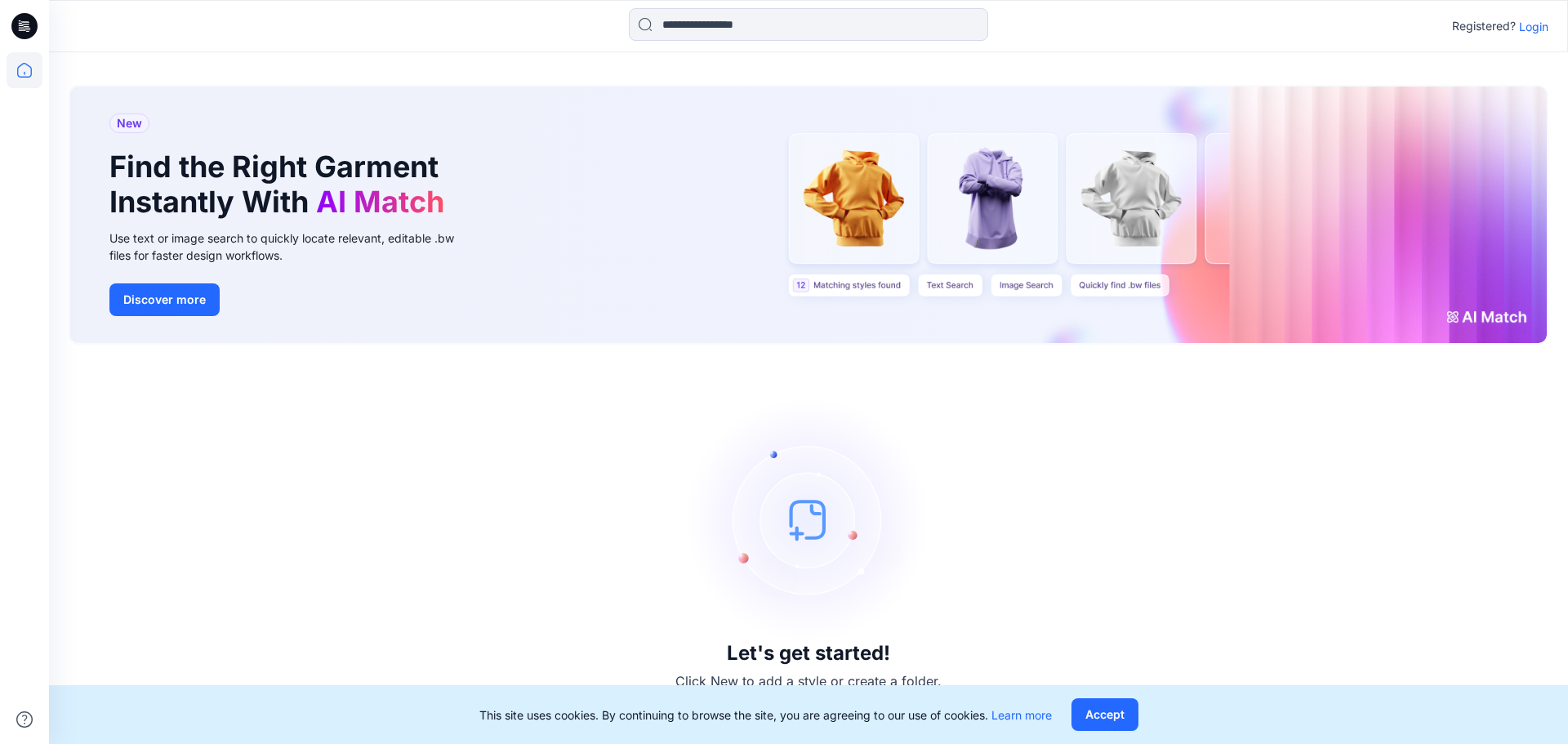
click at [1547, 30] on p "Login" at bounding box center [1535, 26] width 30 height 17
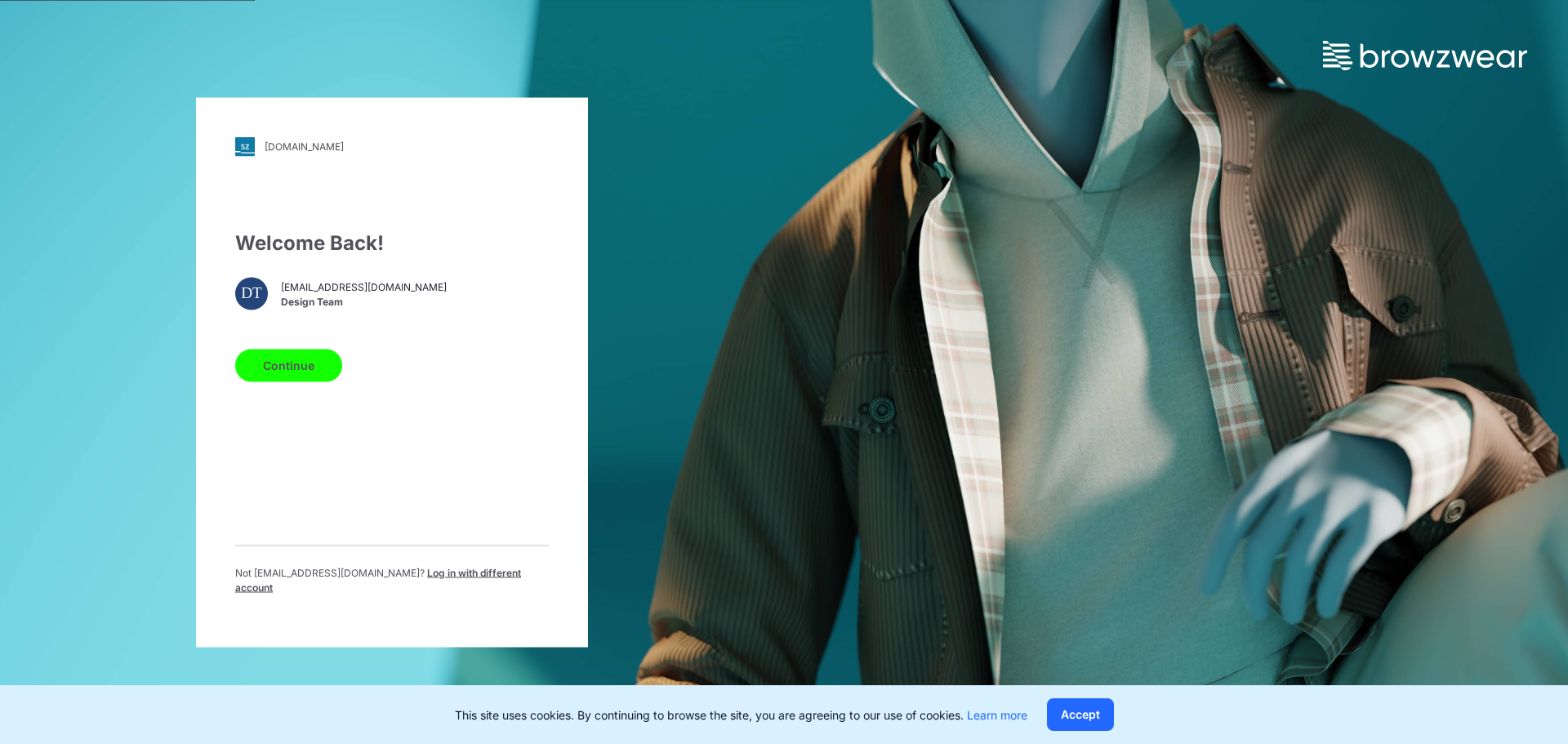
click at [490, 581] on span "Log in with different account" at bounding box center [378, 579] width 286 height 27
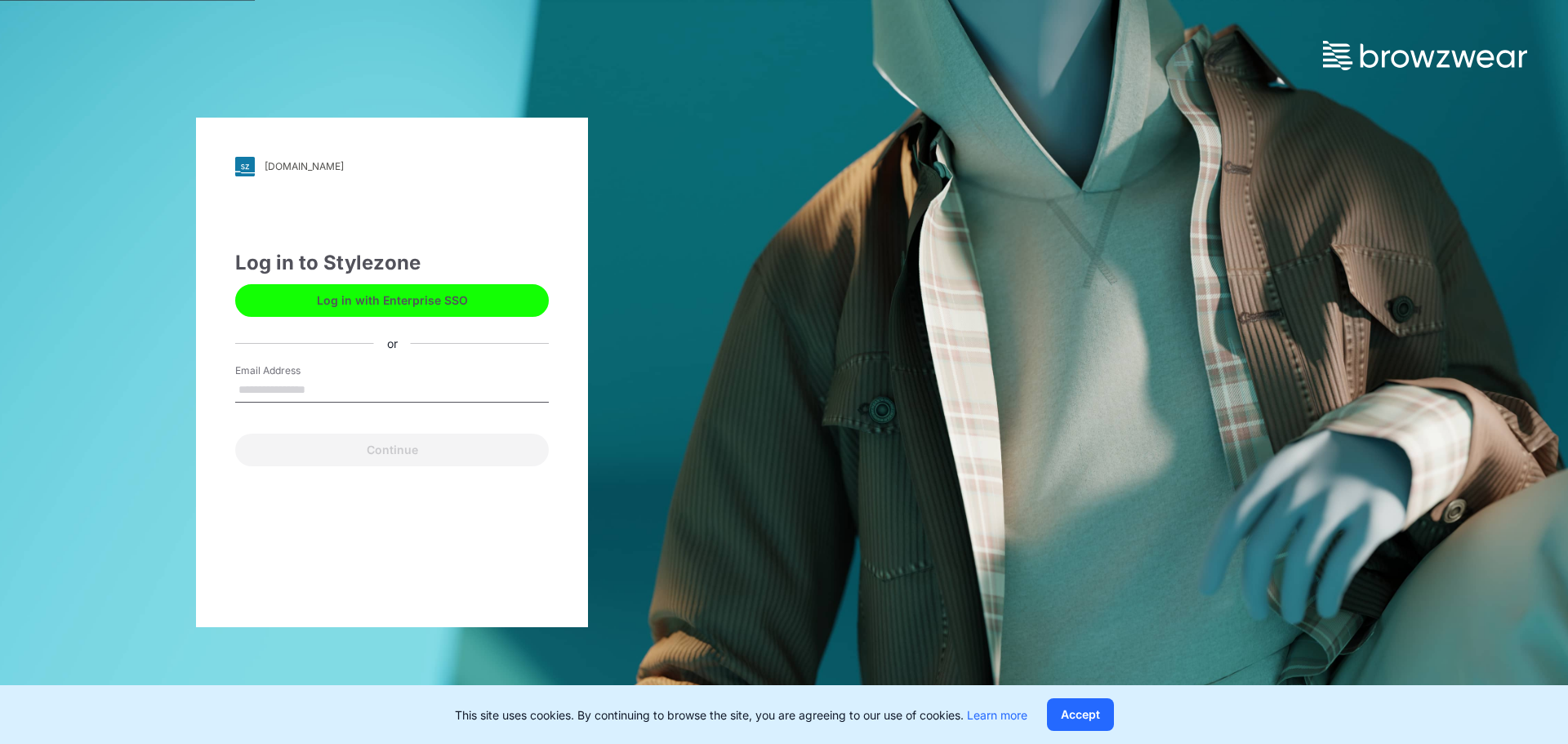
type input "**********"
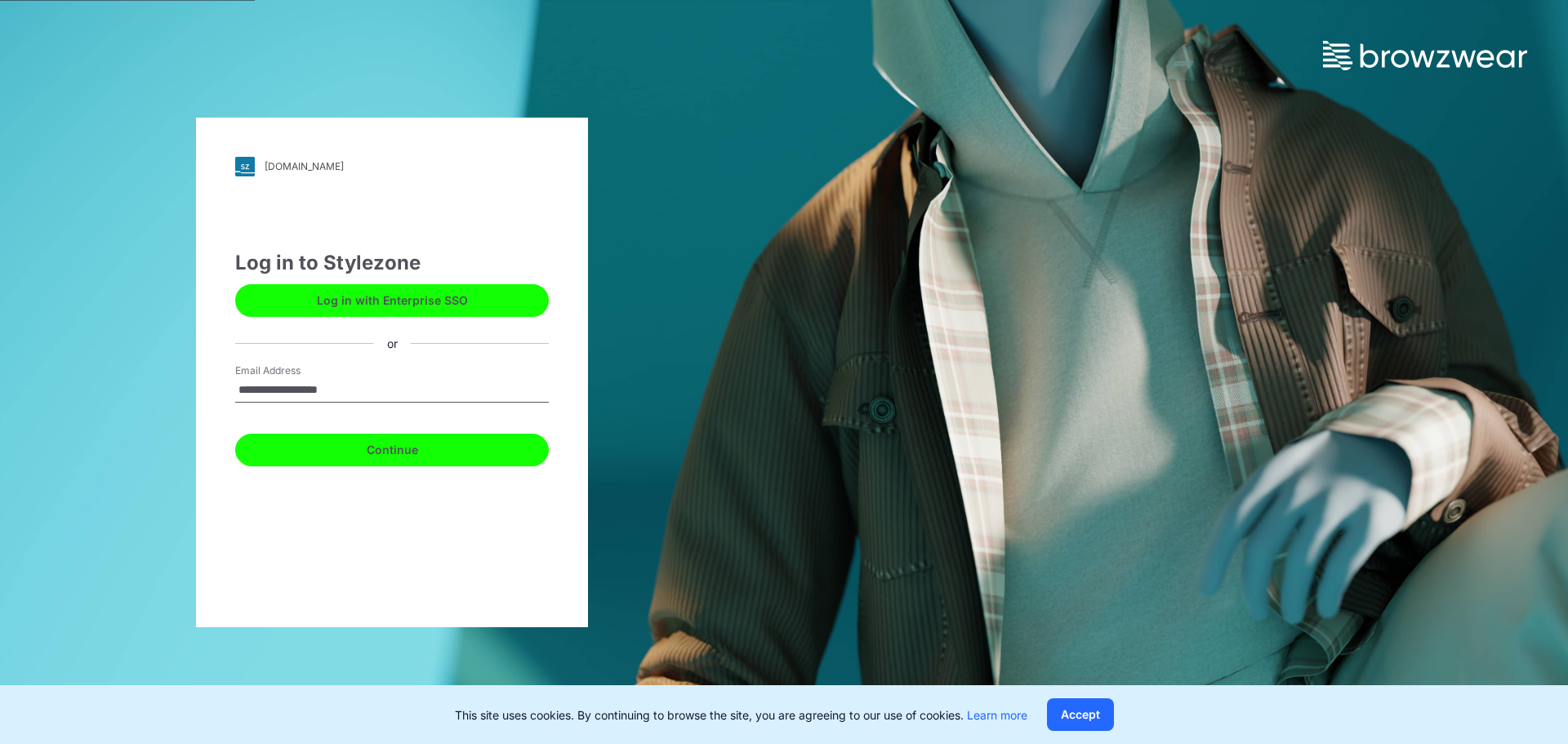
click at [378, 458] on button "Continue" at bounding box center [392, 450] width 314 height 33
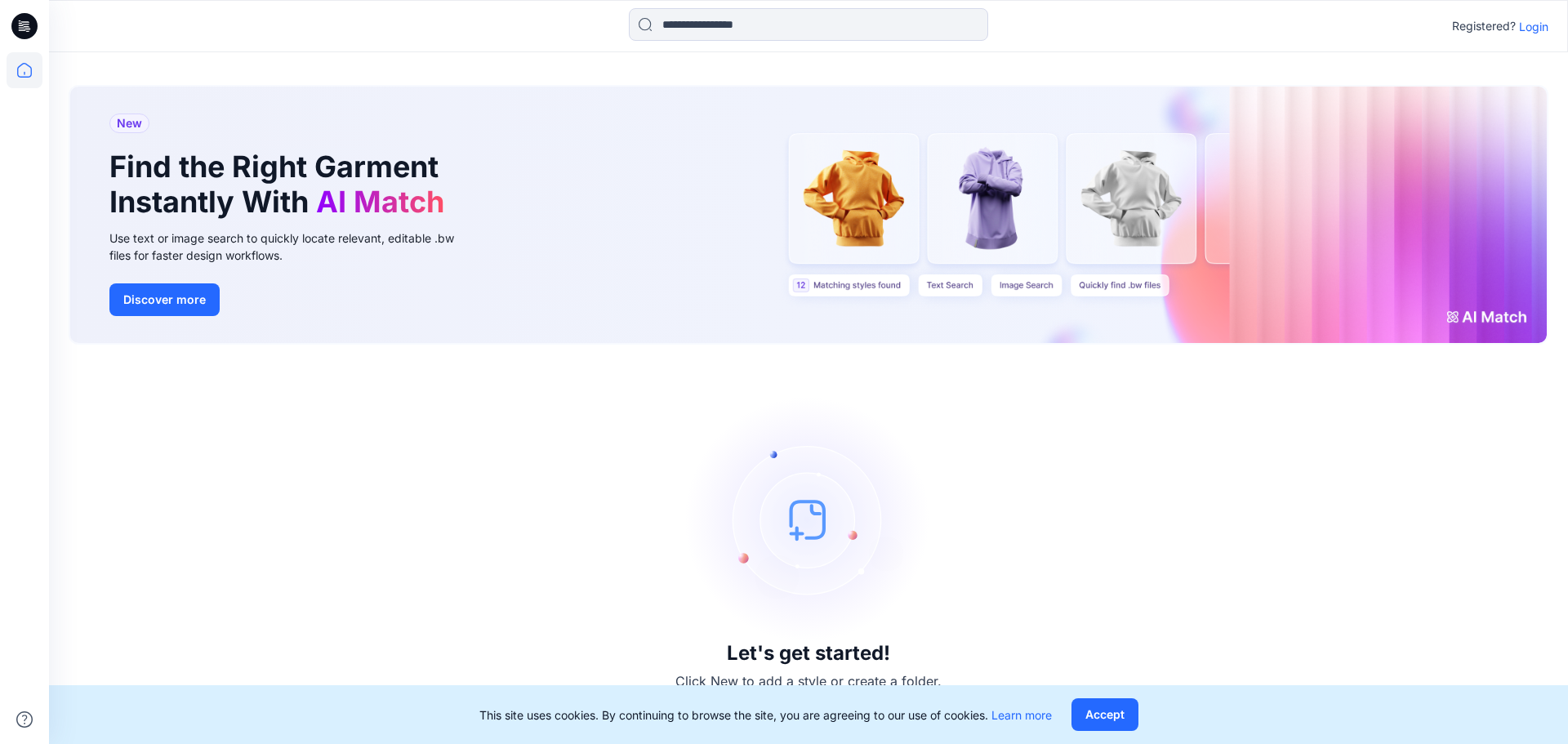
click at [1543, 23] on p "Login" at bounding box center [1535, 26] width 30 height 17
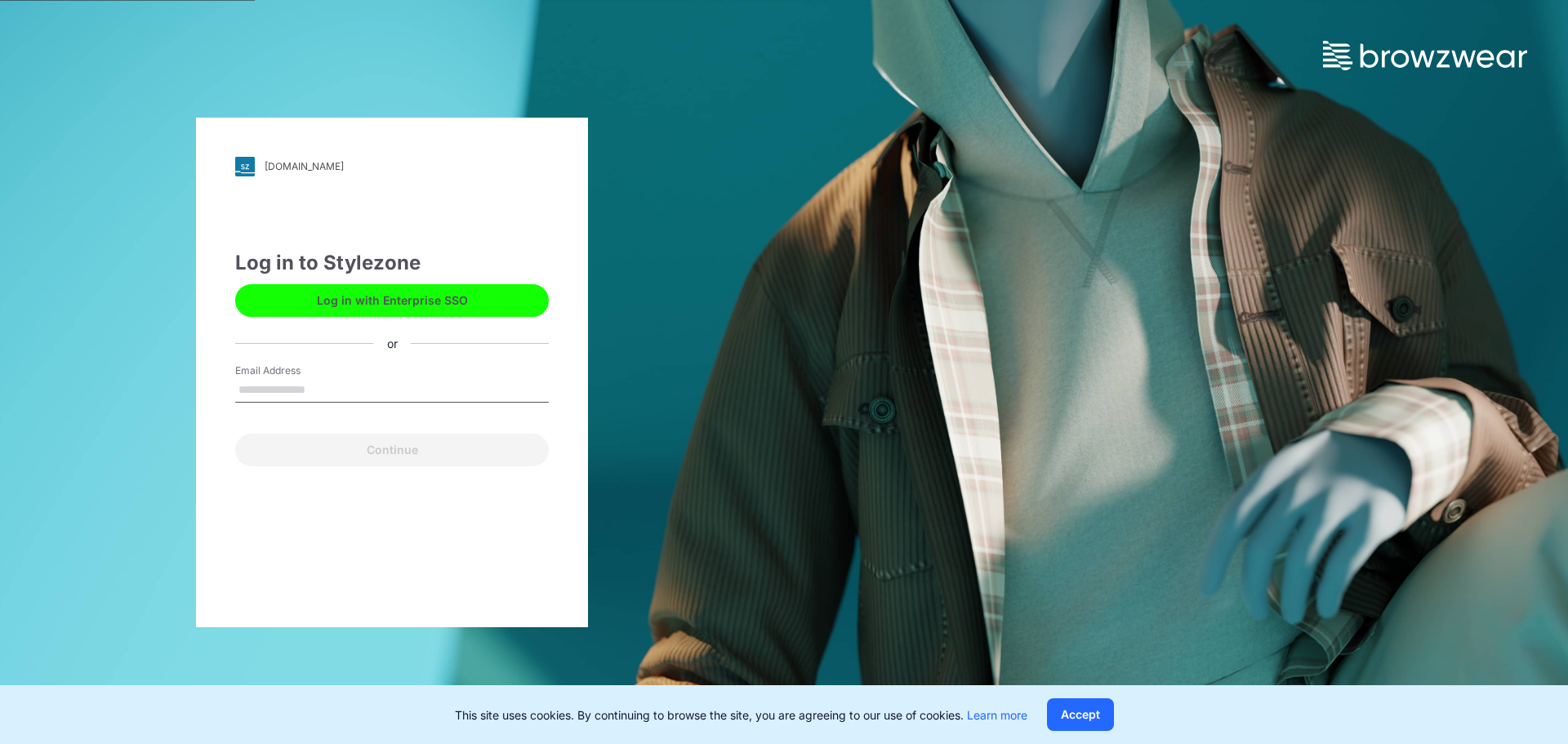
type input "**********"
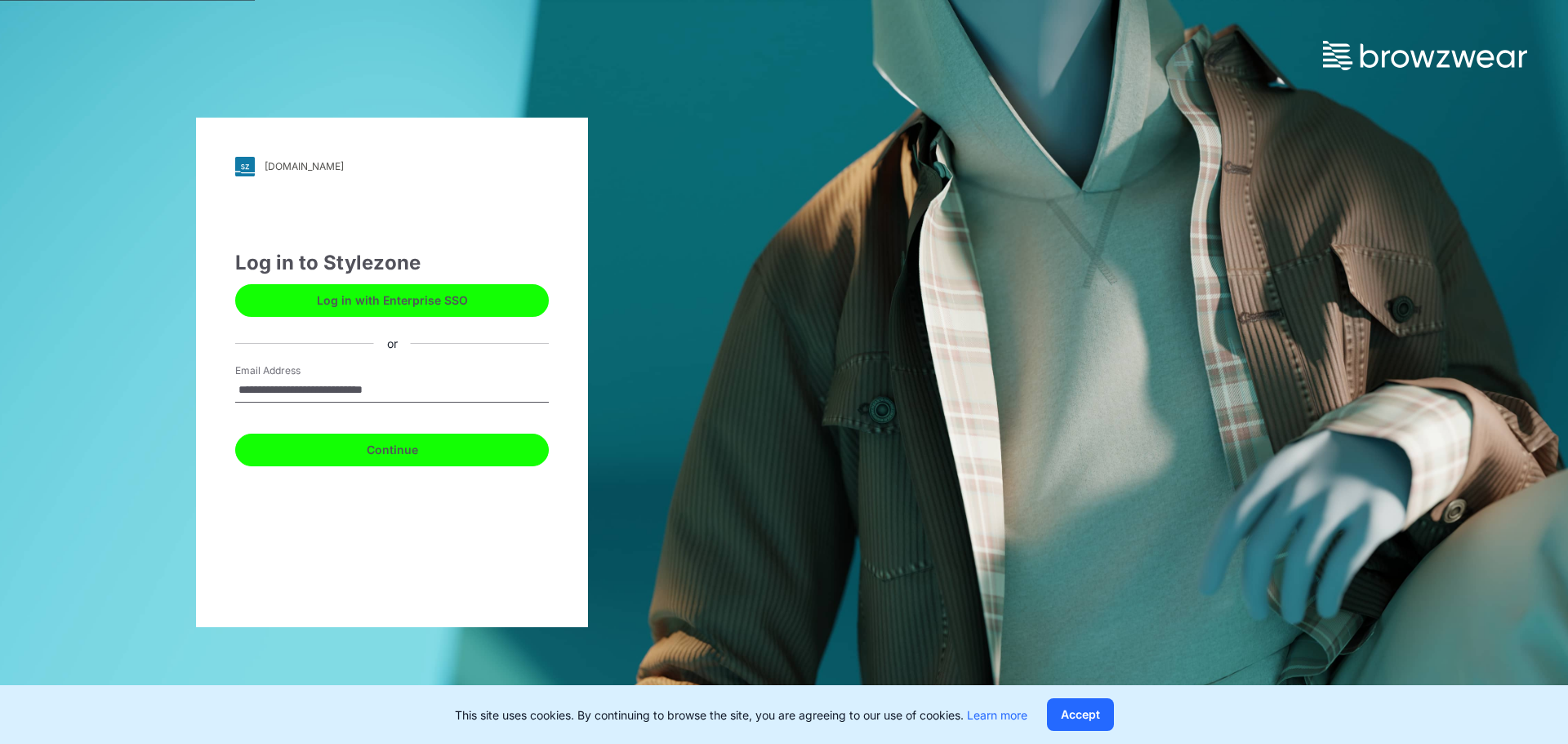
click at [352, 448] on button "Continue" at bounding box center [392, 450] width 314 height 33
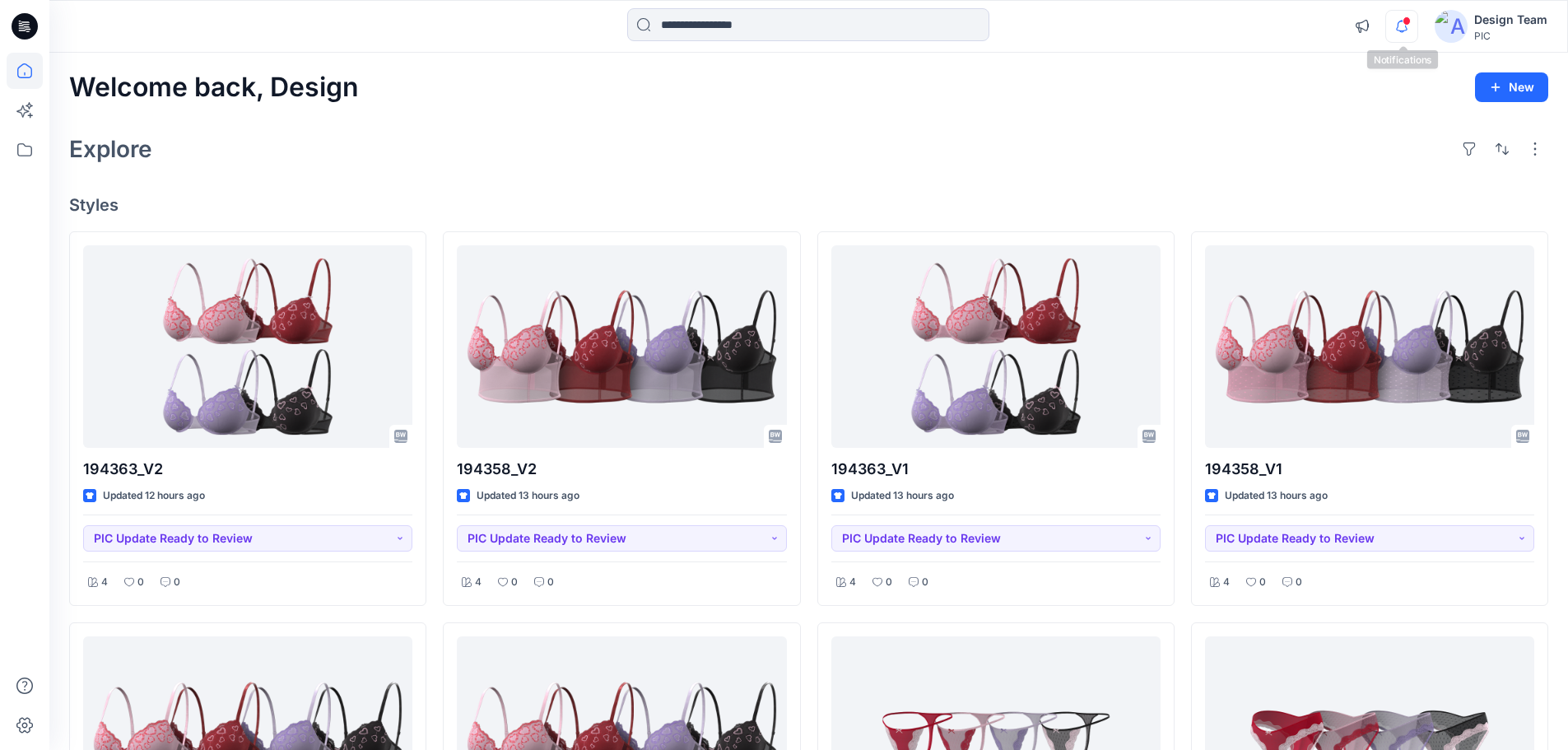
click at [1413, 31] on icon "button" at bounding box center [1401, 26] width 31 height 33
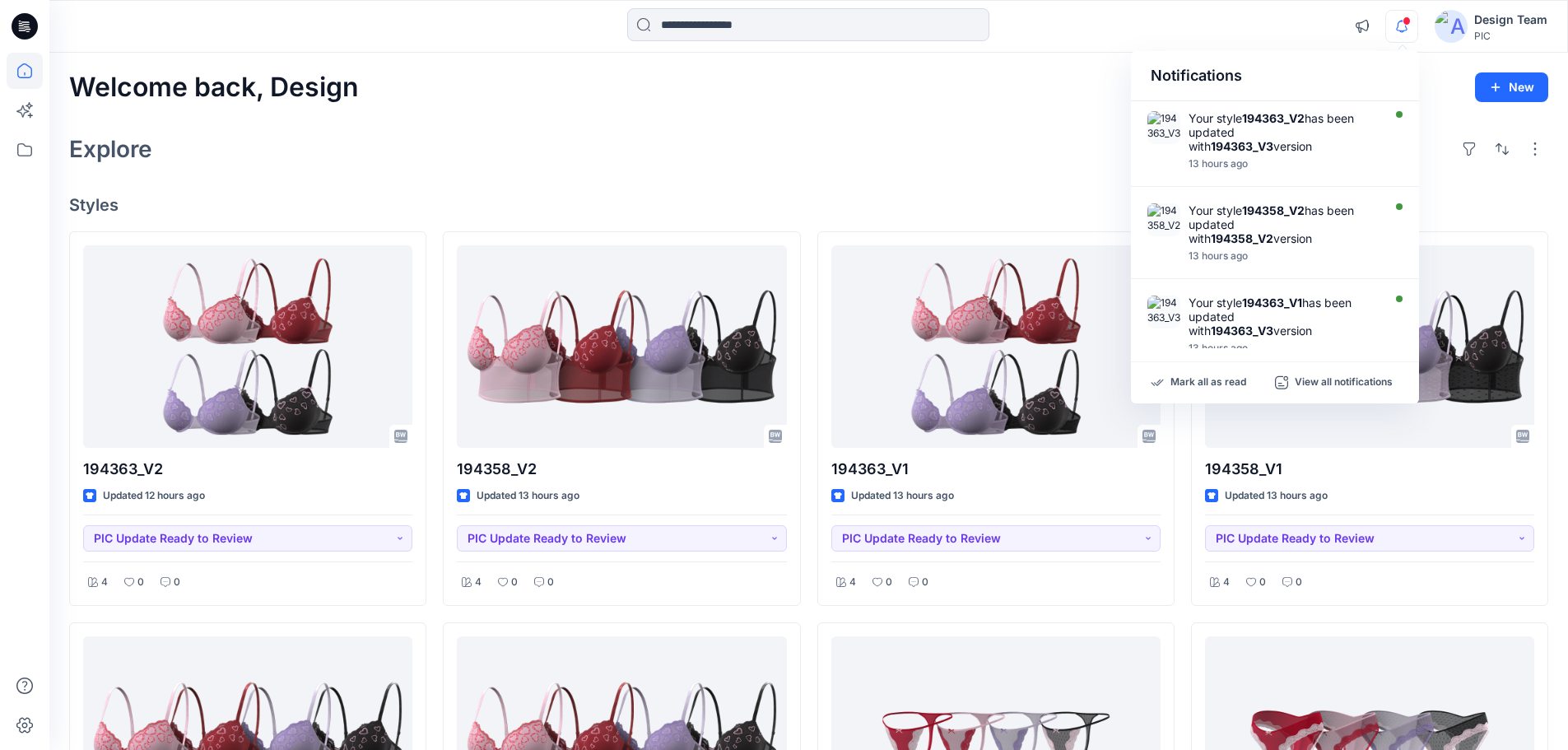
click at [1410, 31] on icon "button" at bounding box center [1401, 26] width 31 height 33
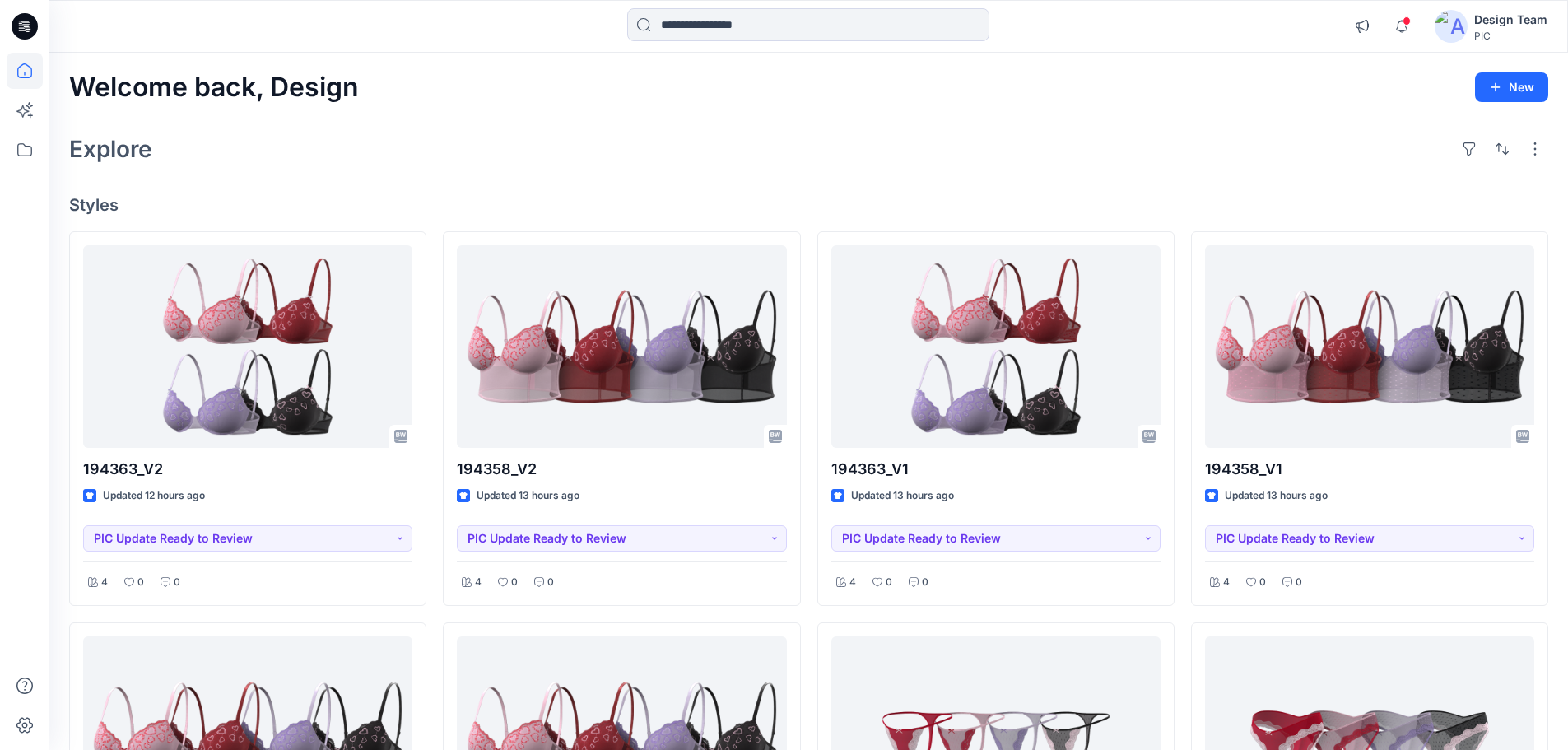
click at [1106, 110] on div "Welcome back, Design New Explore Styles 194363_V2 Updated 12 hours ago PIC Upda…" at bounding box center [809, 760] width 1518 height 1416
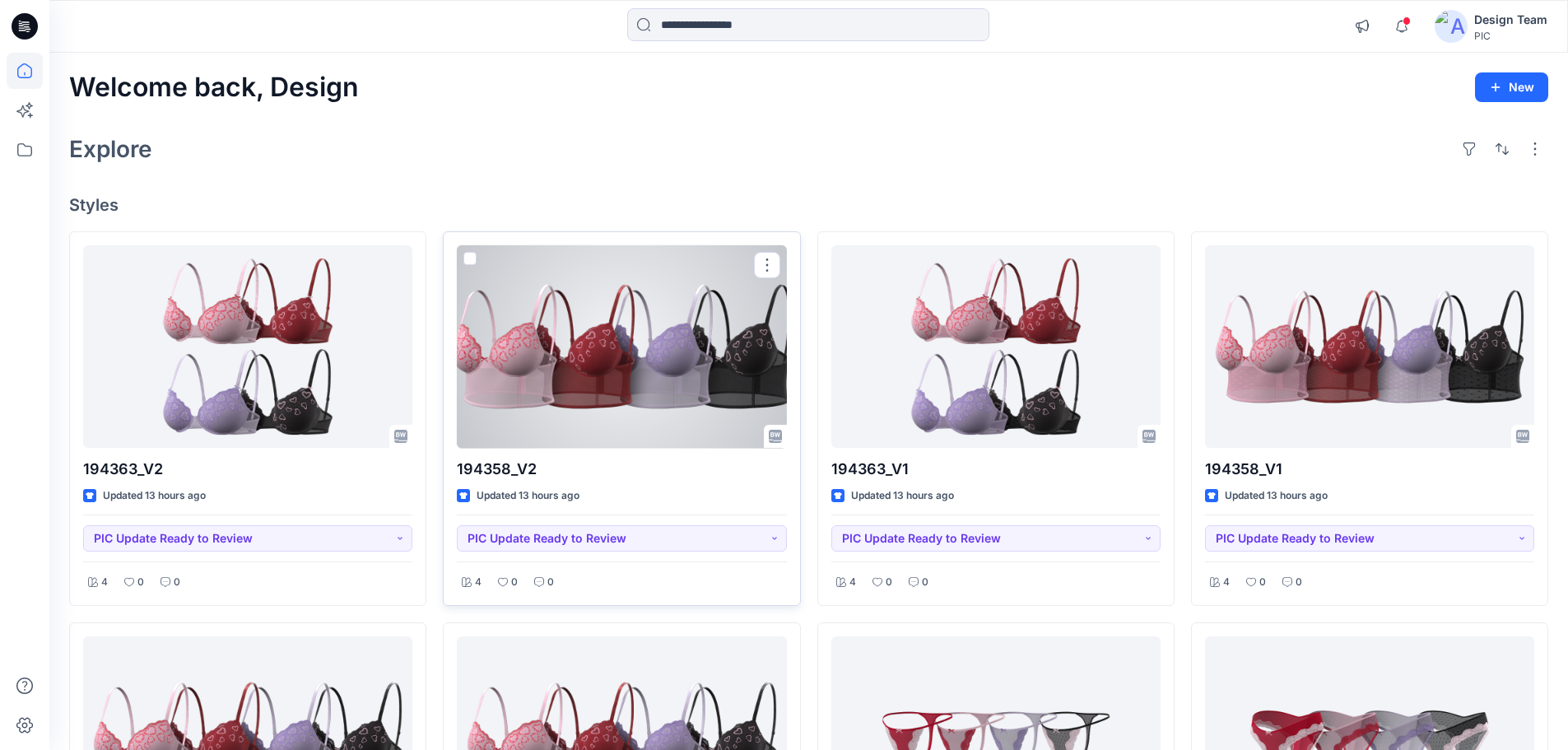
click at [548, 436] on div at bounding box center [622, 346] width 330 height 203
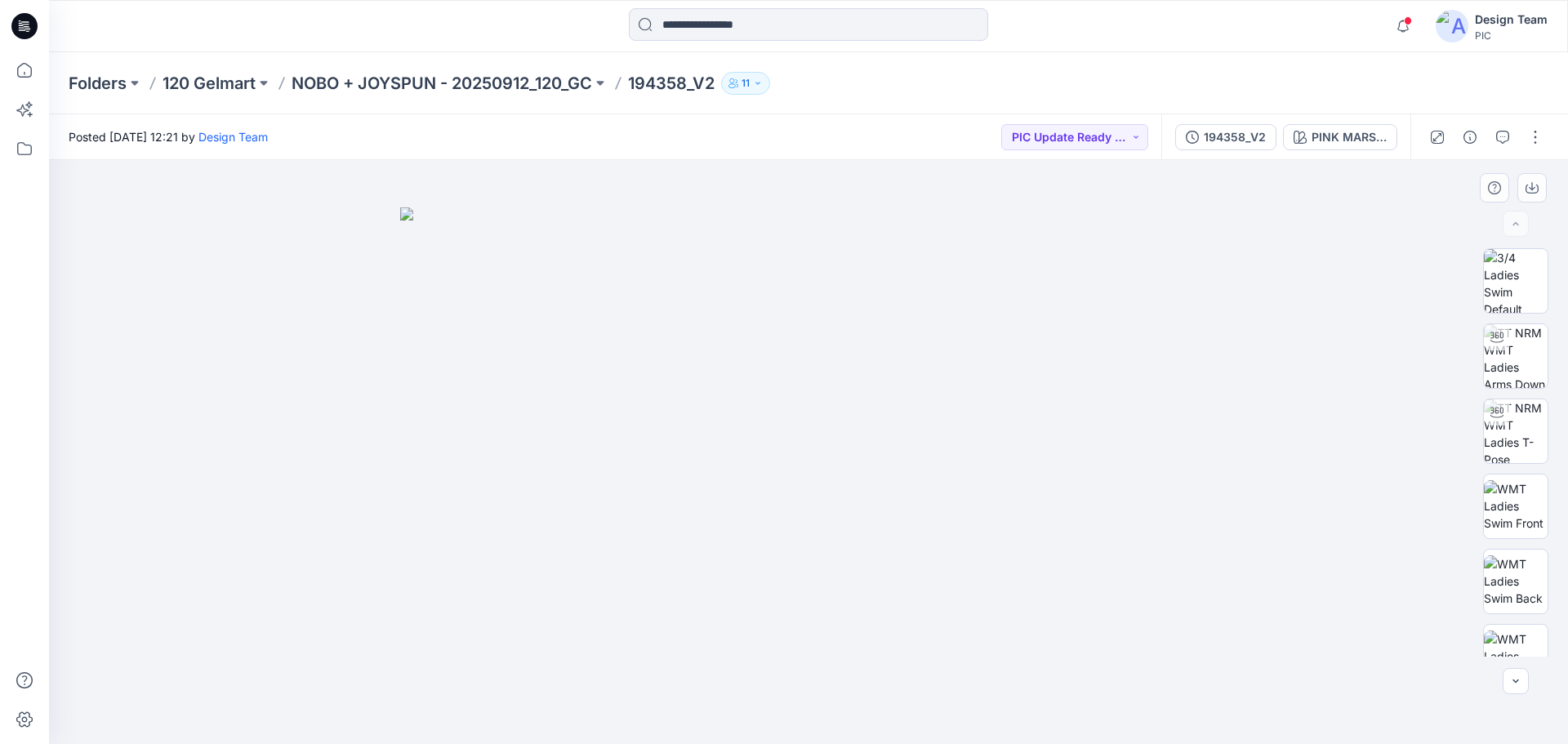
click at [1420, 514] on div at bounding box center [809, 451] width 1520 height 584
click at [37, 33] on icon at bounding box center [24, 26] width 26 height 52
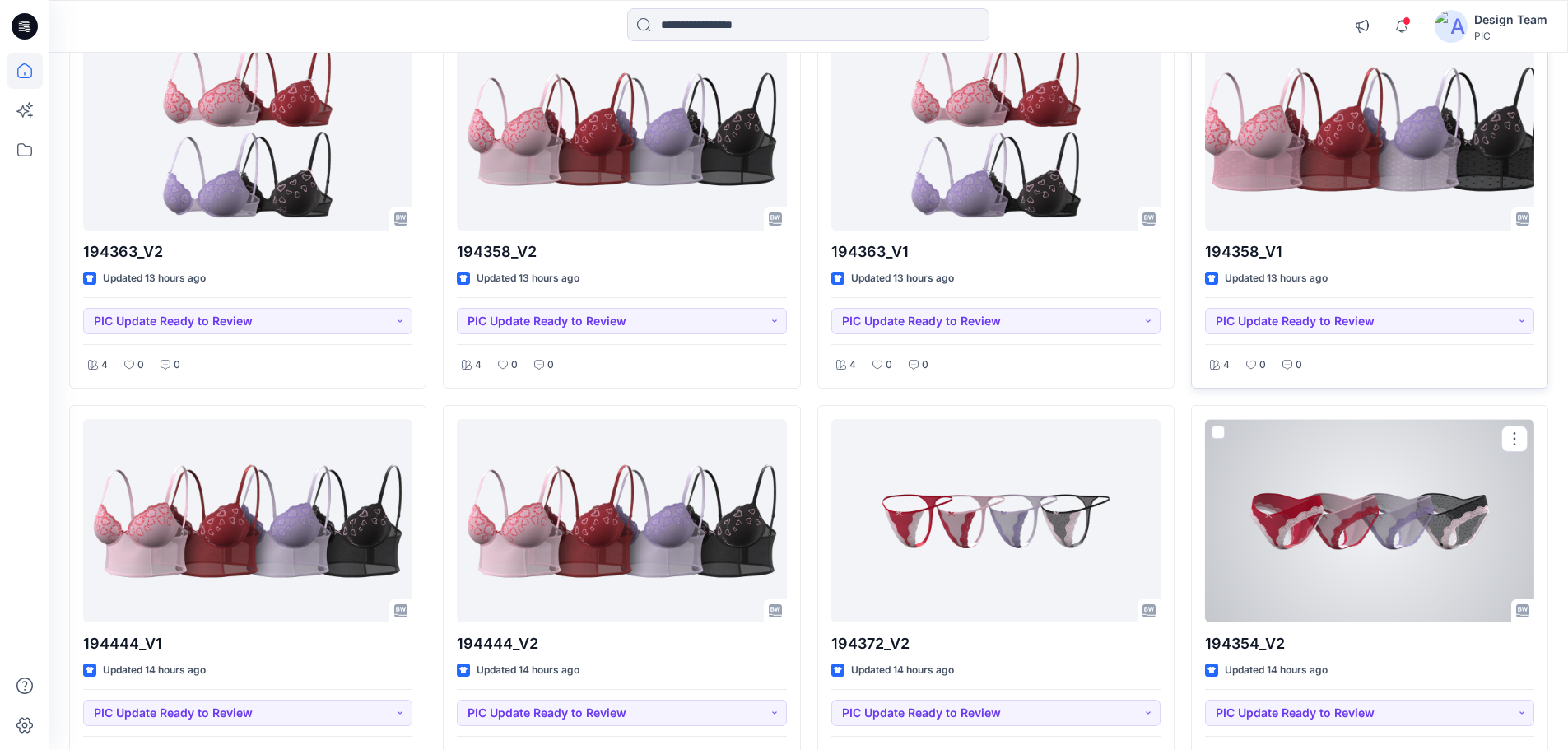
scroll to position [247, 0]
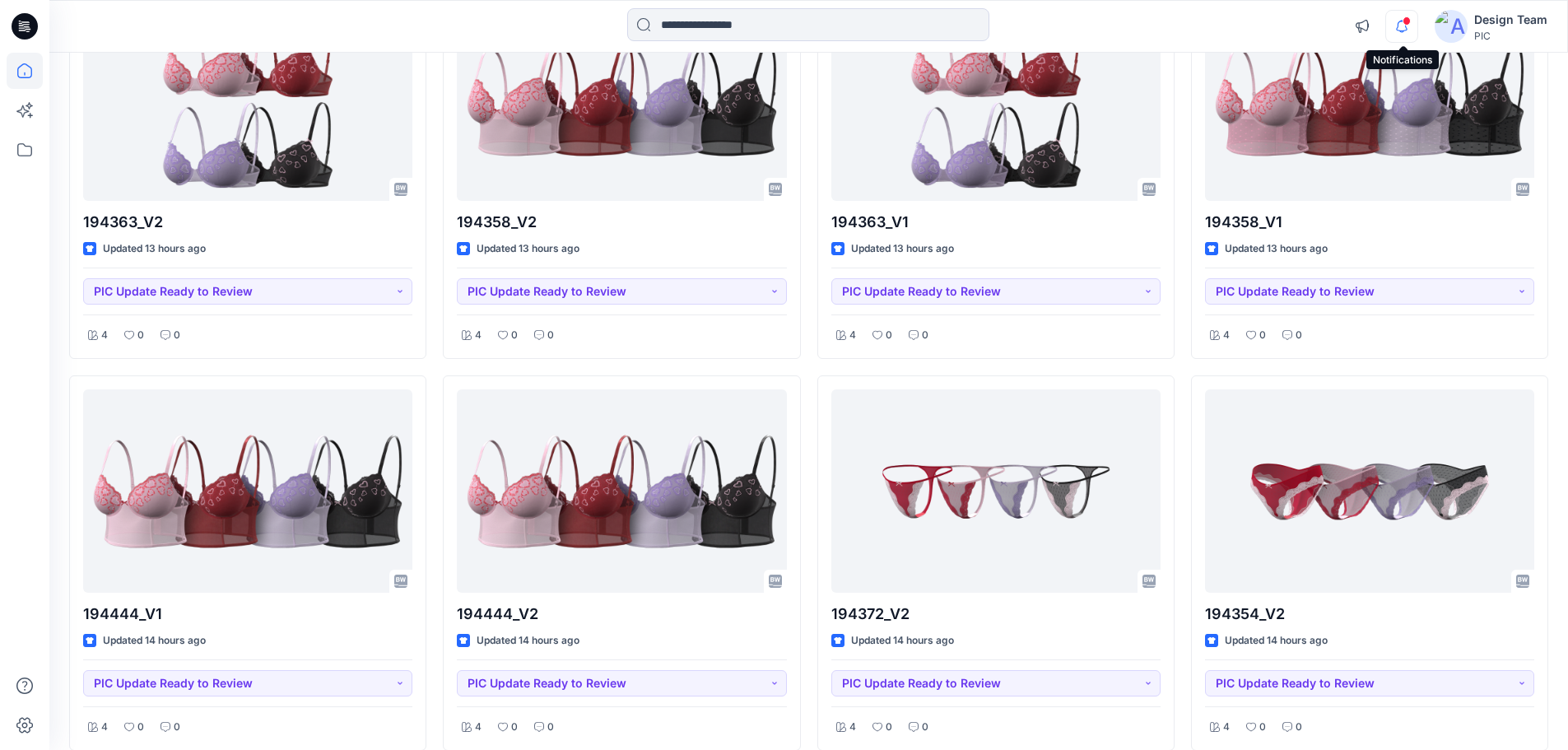
click at [1395, 31] on icon "button" at bounding box center [1401, 26] width 31 height 33
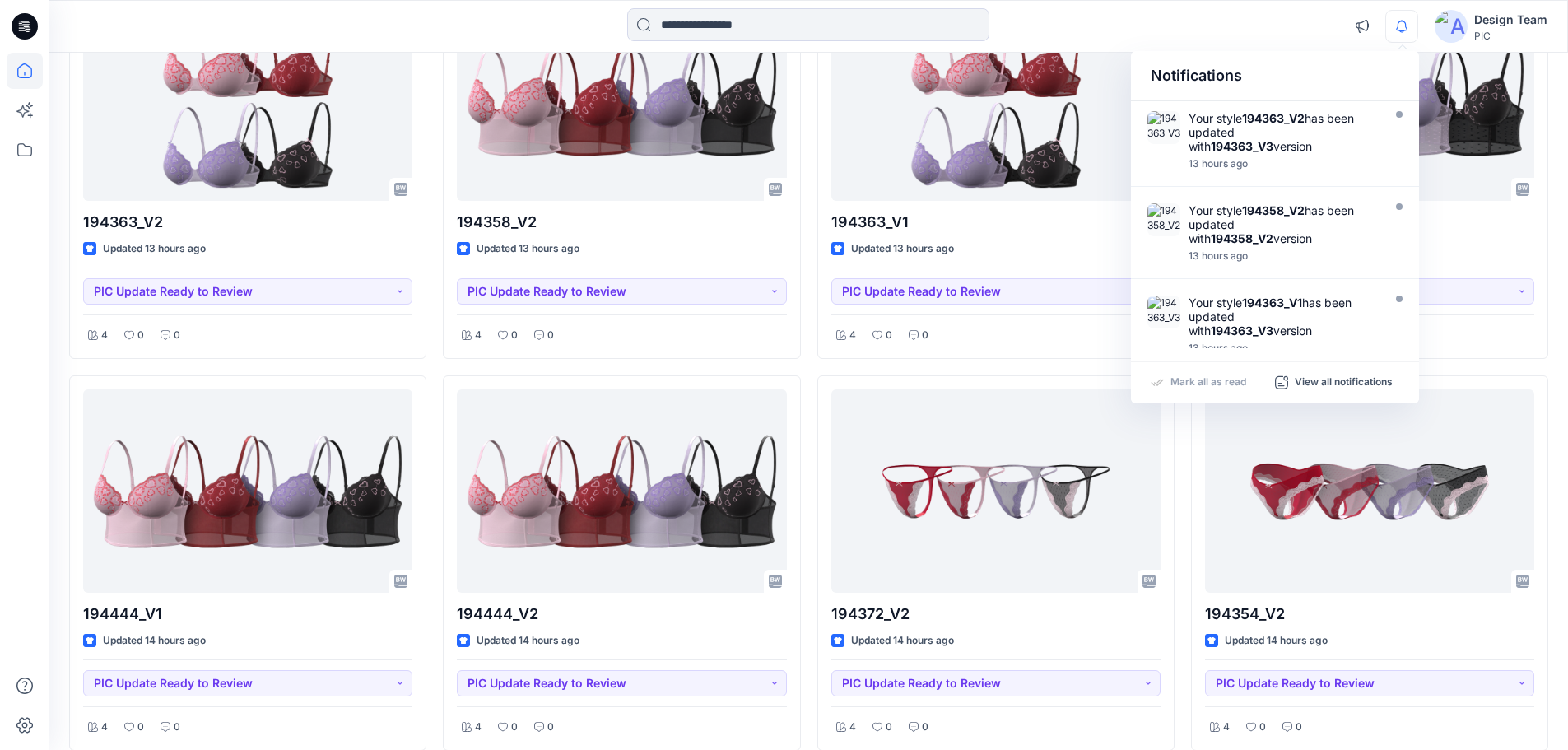
click at [1395, 31] on icon "button" at bounding box center [1401, 26] width 31 height 33
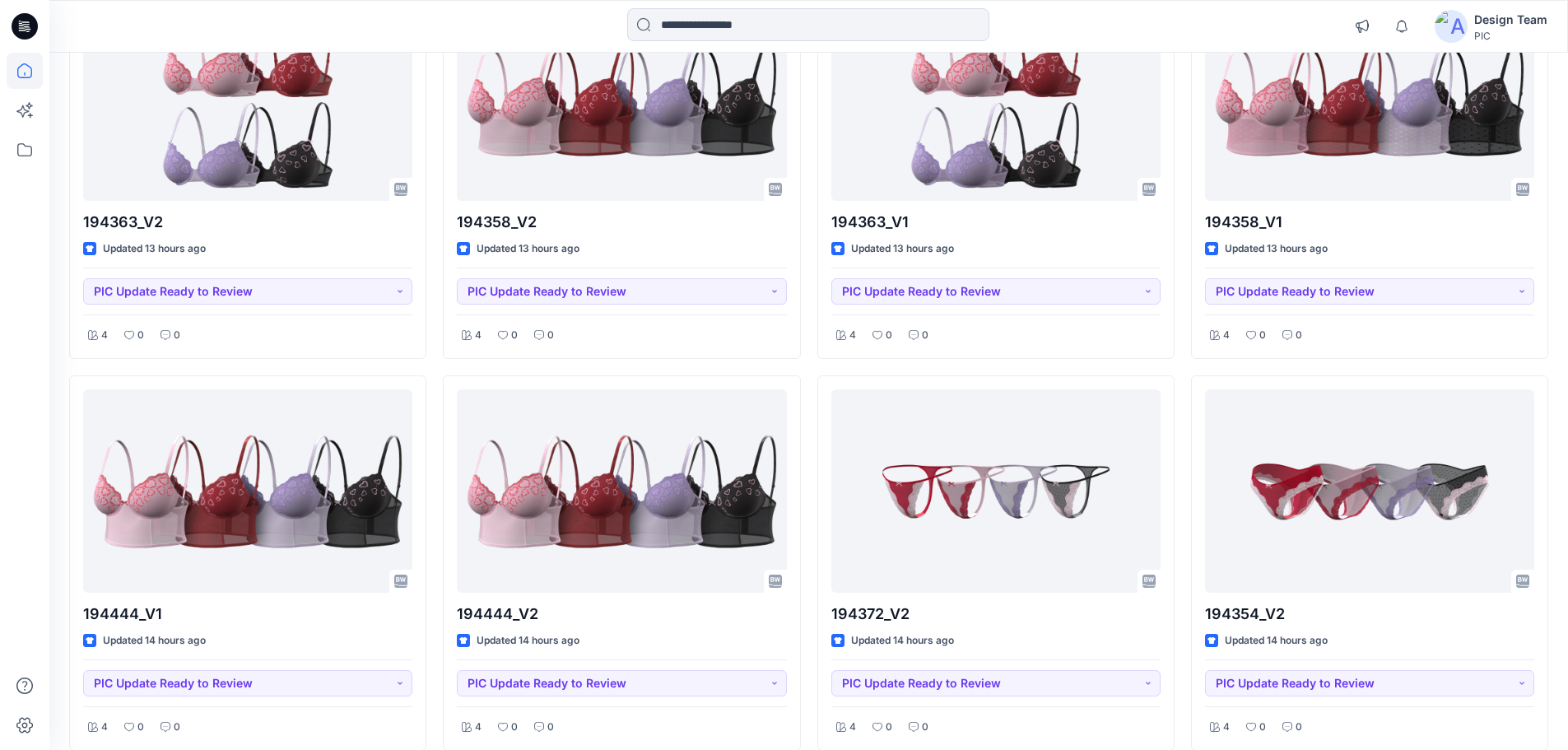
drag, startPoint x: 1274, startPoint y: 9, endPoint x: 1252, endPoint y: 20, distance: 24.6
click at [1273, 9] on div "Notifications Your style 194363_V2 has been updated with 194363_V3 version 13 h…" at bounding box center [808, 26] width 1517 height 37
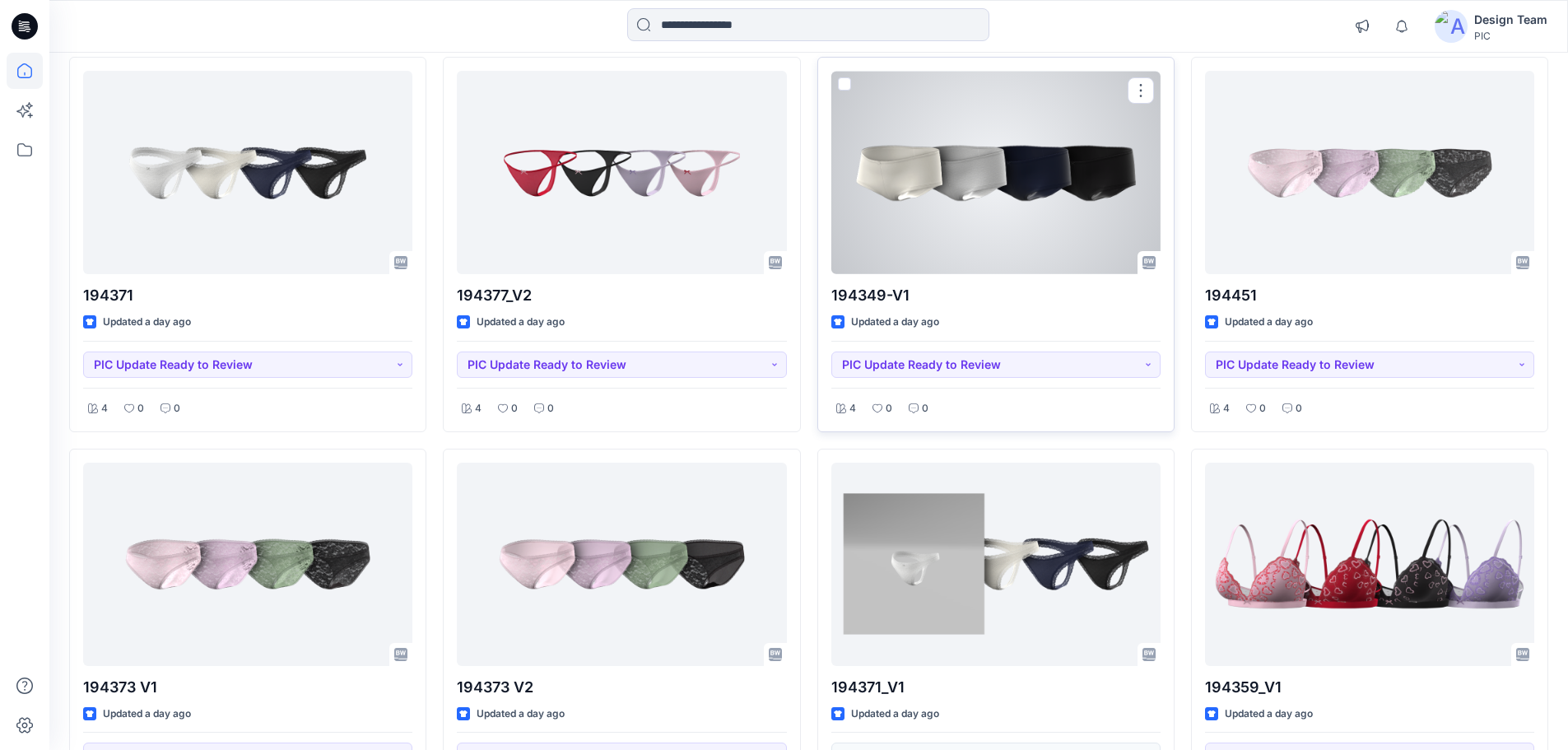
scroll to position [5291, 0]
